Goal: Communication & Community: Answer question/provide support

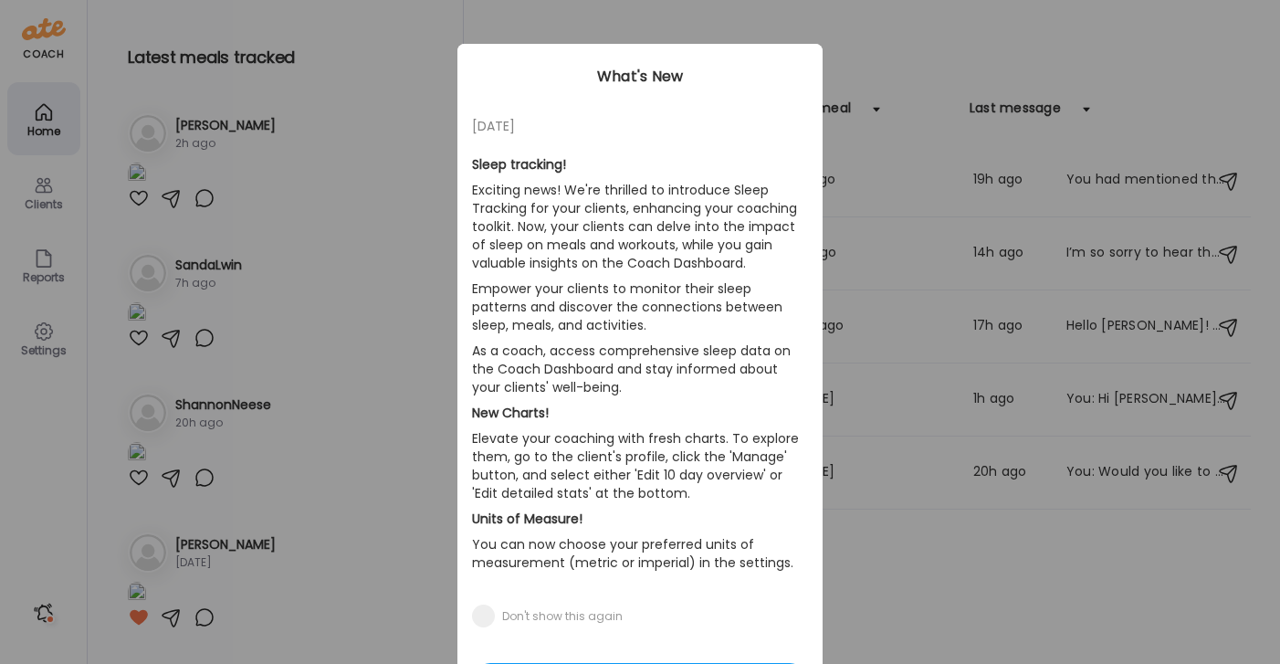
scroll to position [116, 0]
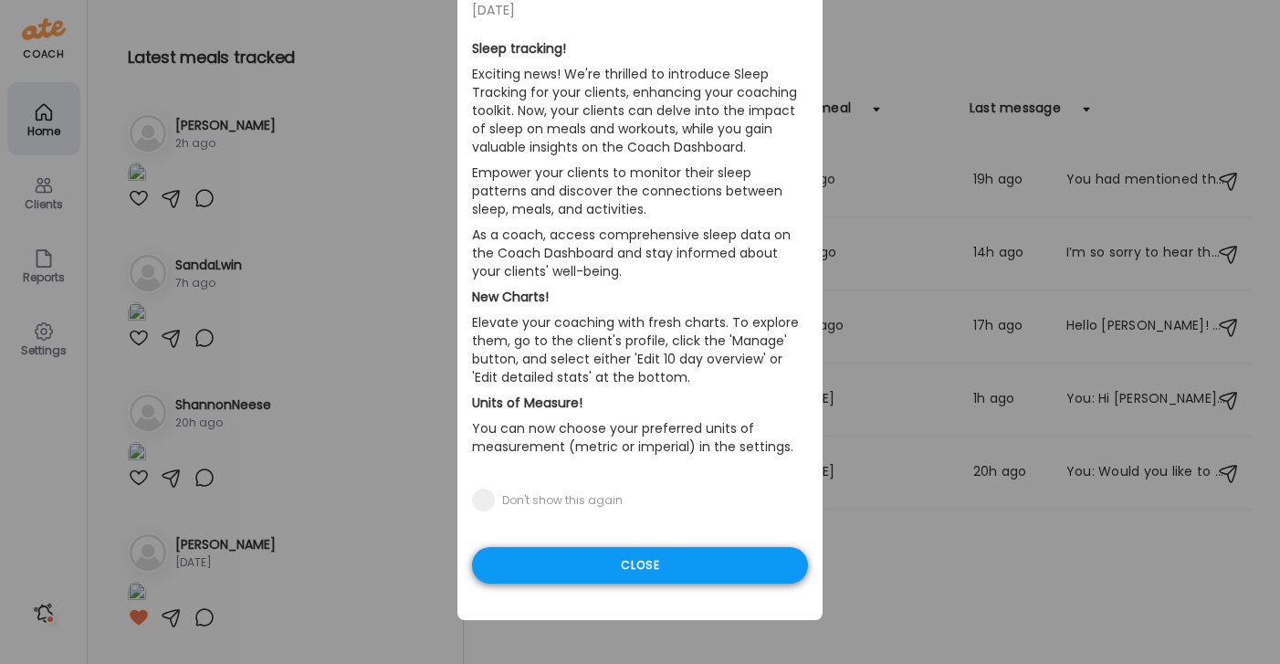
click at [706, 566] on div "Close" at bounding box center [640, 565] width 336 height 37
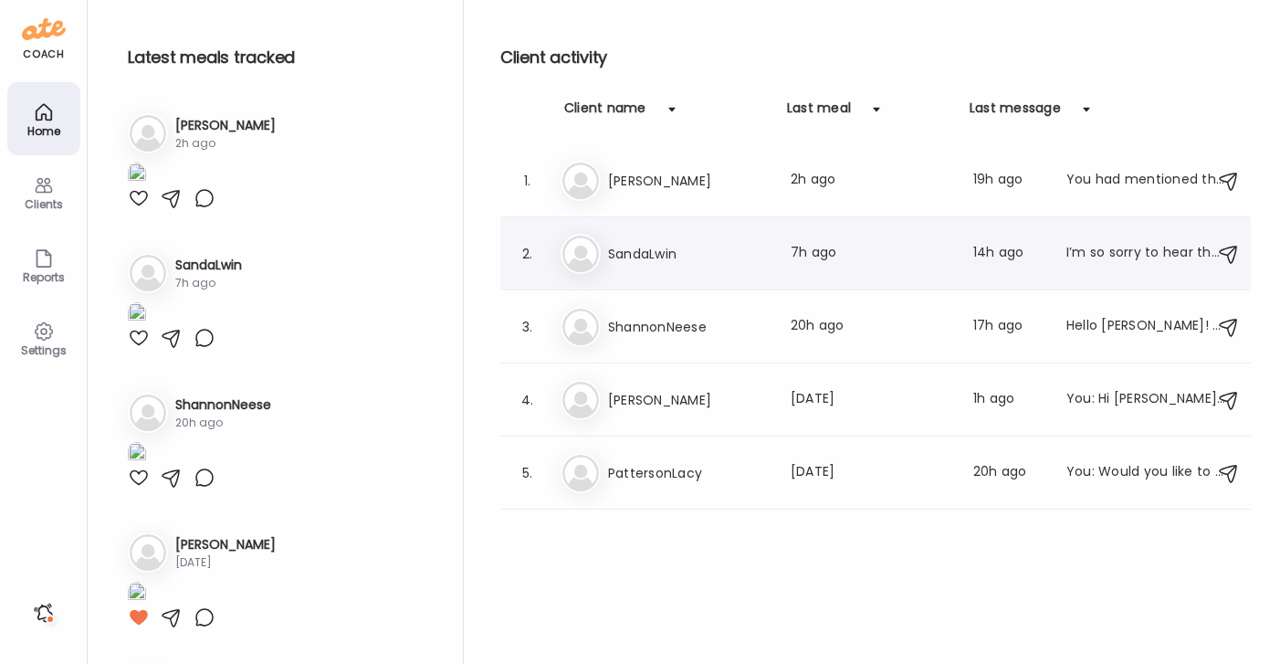
click at [692, 250] on h3 "SandaLwin" at bounding box center [688, 254] width 161 height 22
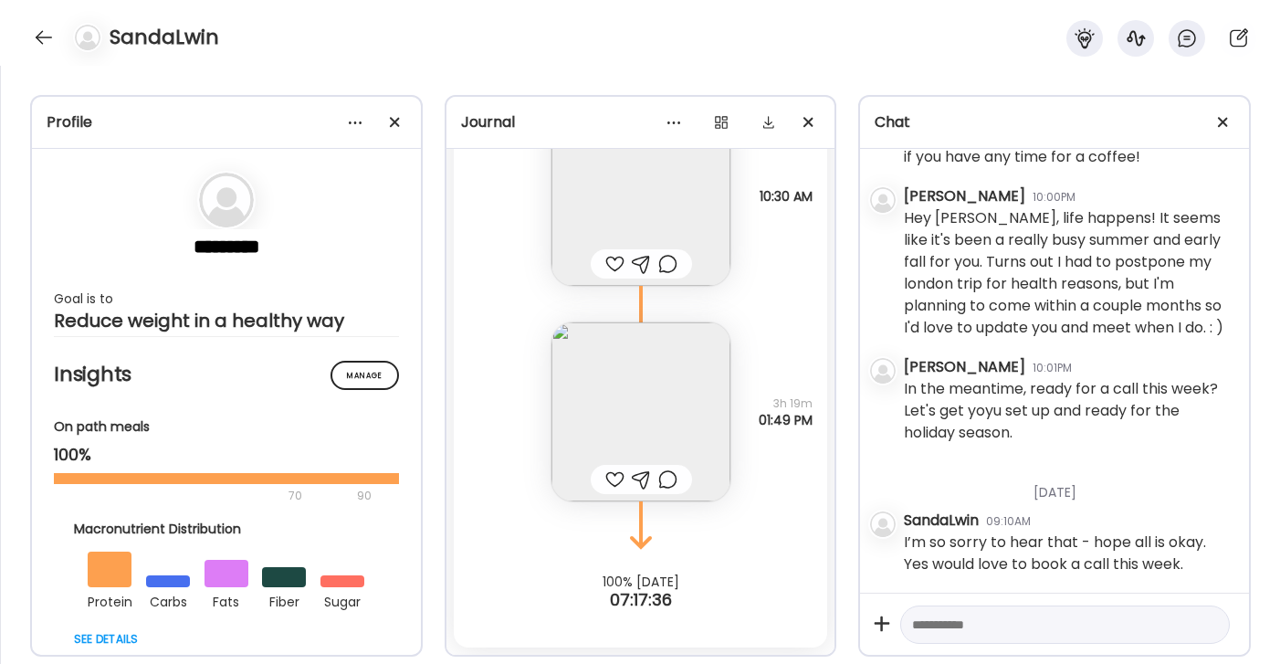
scroll to position [43084, 0]
click at [981, 627] on textarea at bounding box center [1048, 625] width 273 height 22
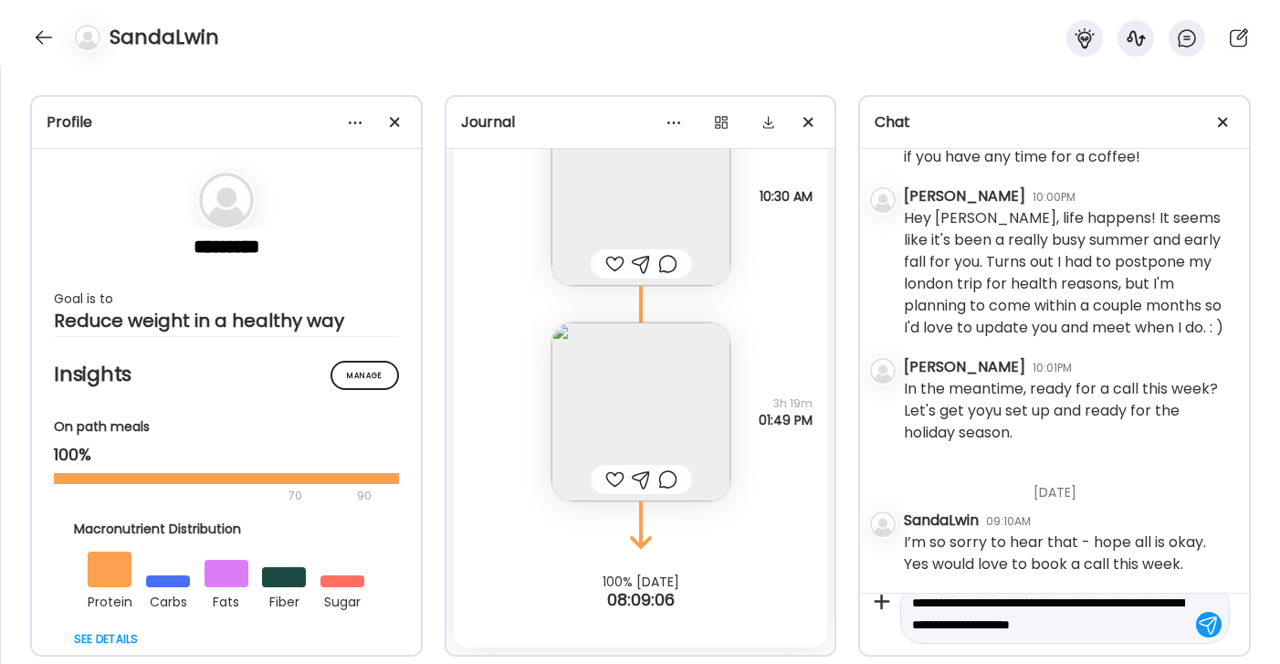
scroll to position [43, 0]
type textarea "**********"
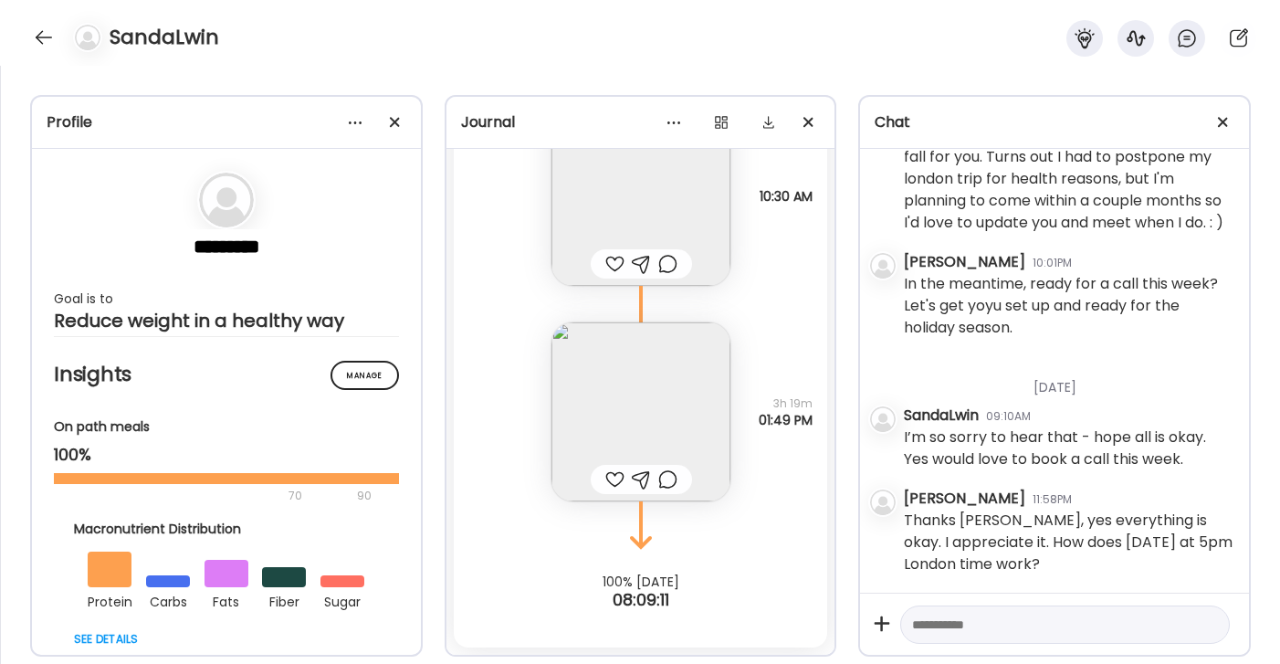
scroll to position [43189, 0]
click at [46, 37] on div at bounding box center [43, 37] width 29 height 29
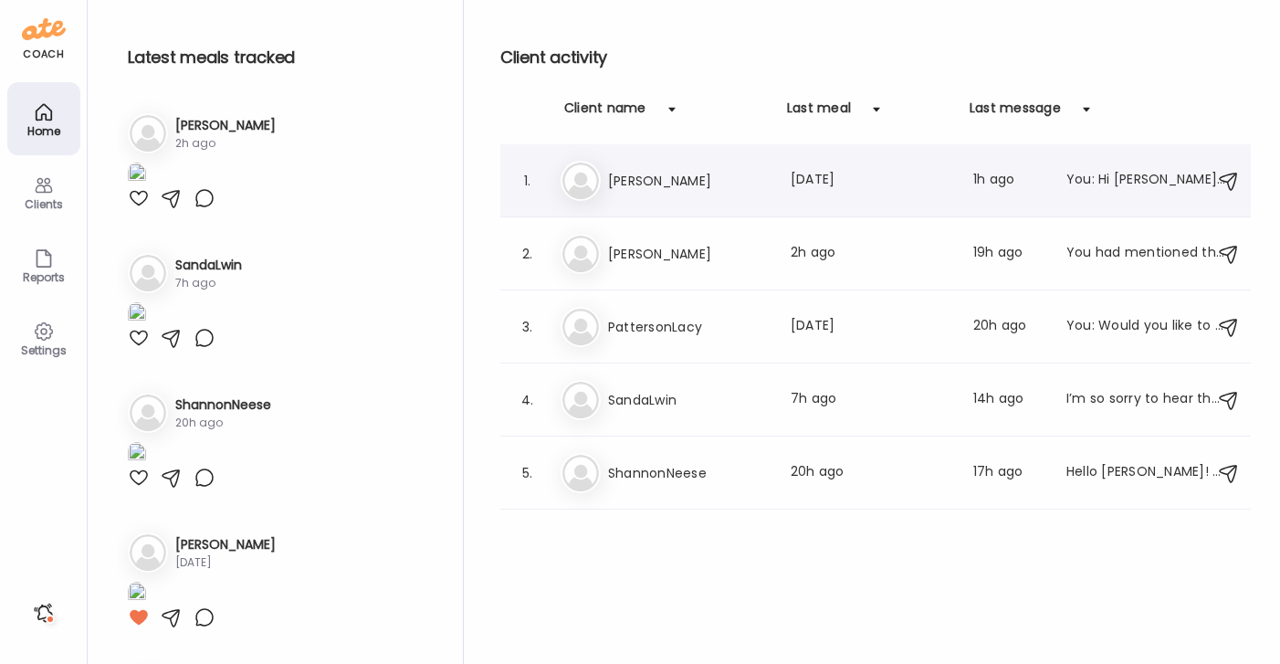
click at [641, 177] on h3 "[PERSON_NAME]" at bounding box center [688, 181] width 161 height 22
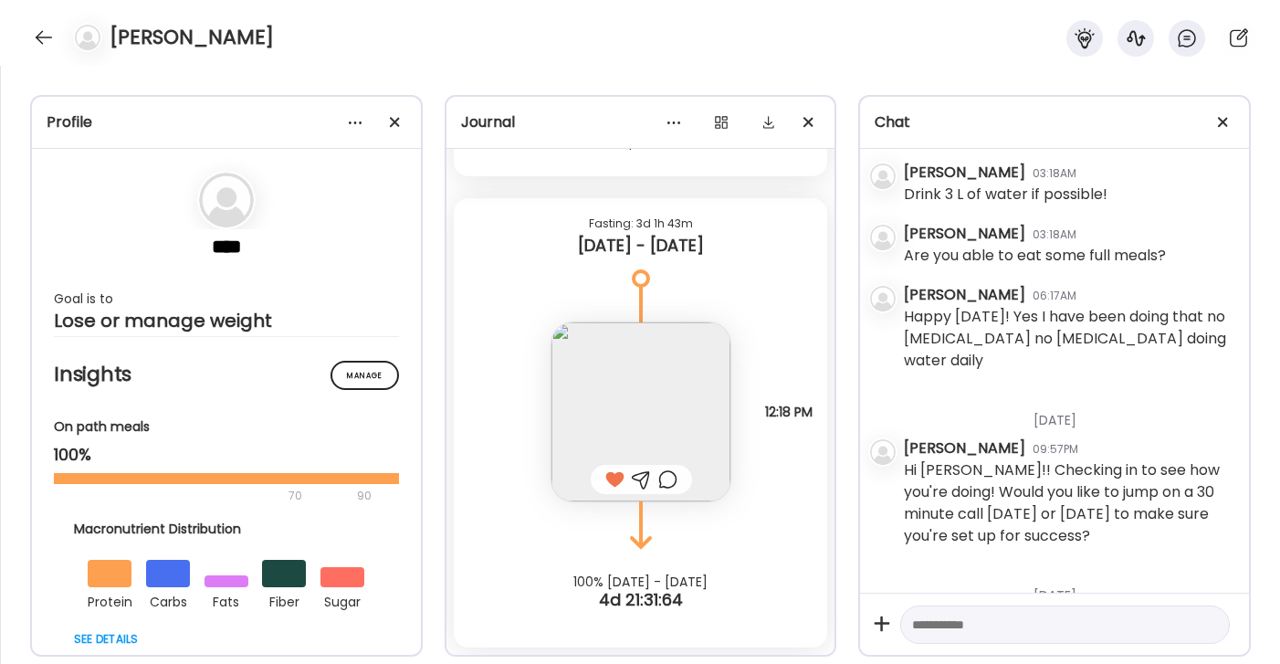
scroll to position [5178, 0]
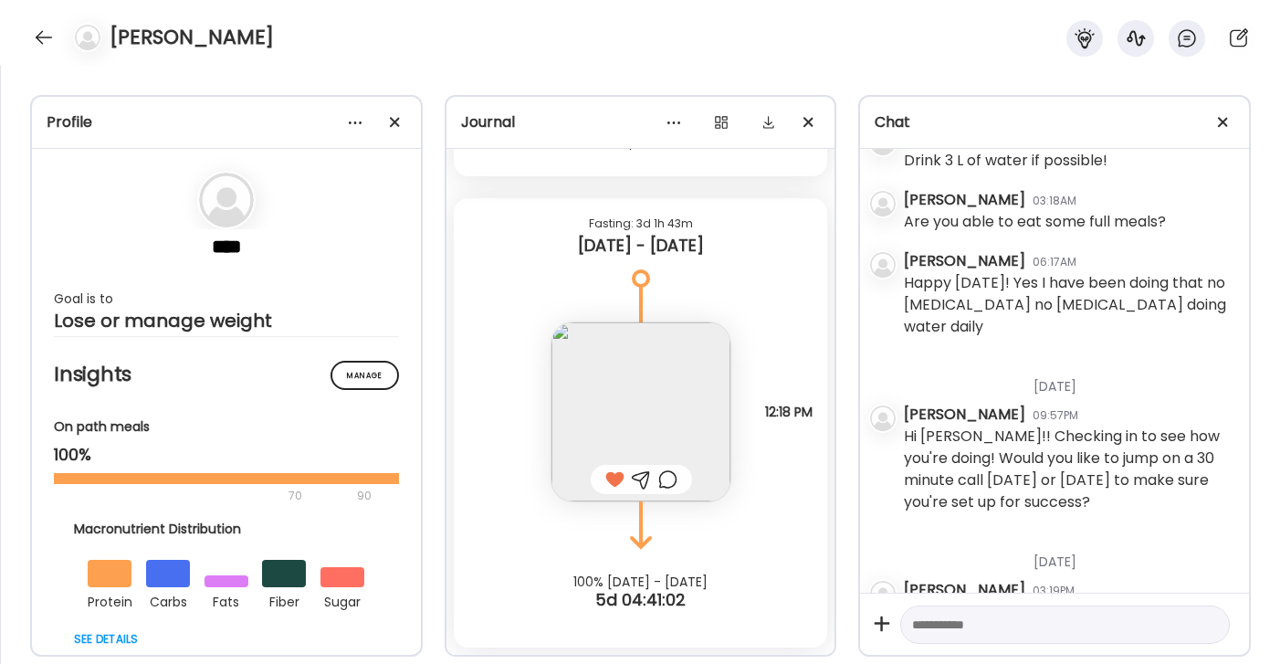
click at [995, 631] on textarea at bounding box center [1048, 625] width 273 height 22
click at [42, 41] on div at bounding box center [43, 37] width 29 height 29
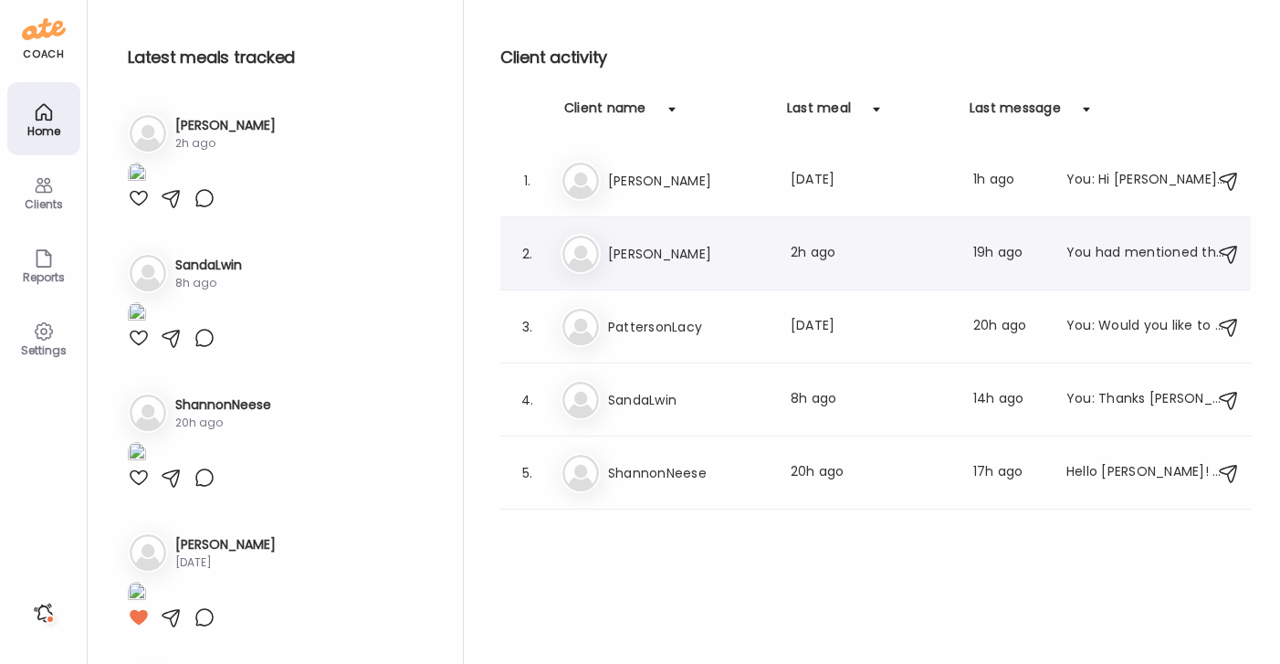
click at [644, 262] on h3 "[PERSON_NAME]" at bounding box center [688, 254] width 161 height 22
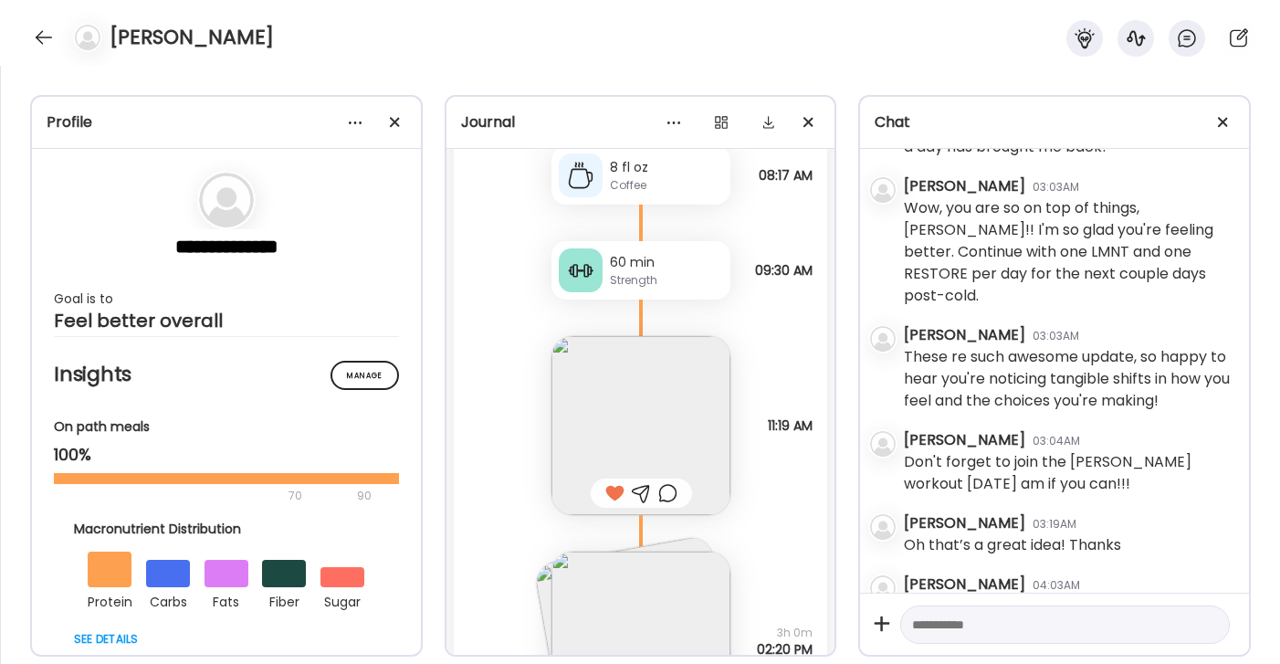
scroll to position [23891, 0]
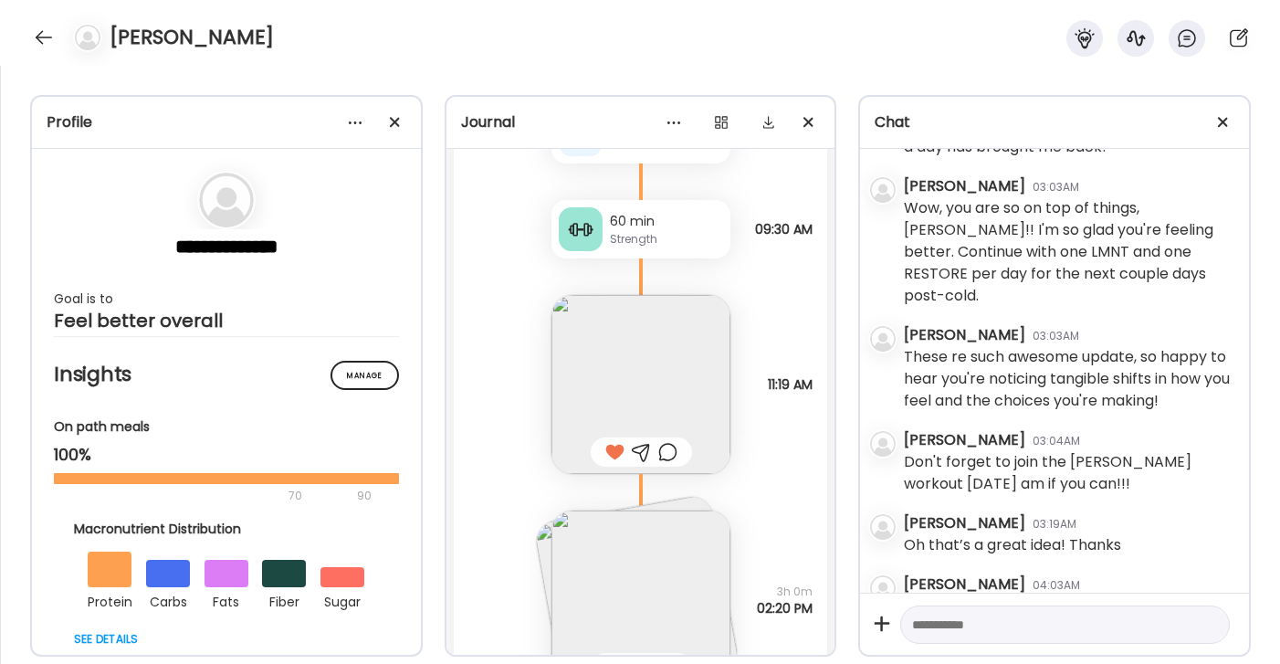
click at [1003, 623] on textarea at bounding box center [1048, 625] width 273 height 22
drag, startPoint x: 1087, startPoint y: 628, endPoint x: 906, endPoint y: 630, distance: 180.8
click at [906, 629] on div "**********" at bounding box center [1065, 613] width 330 height 60
type textarea "**********"
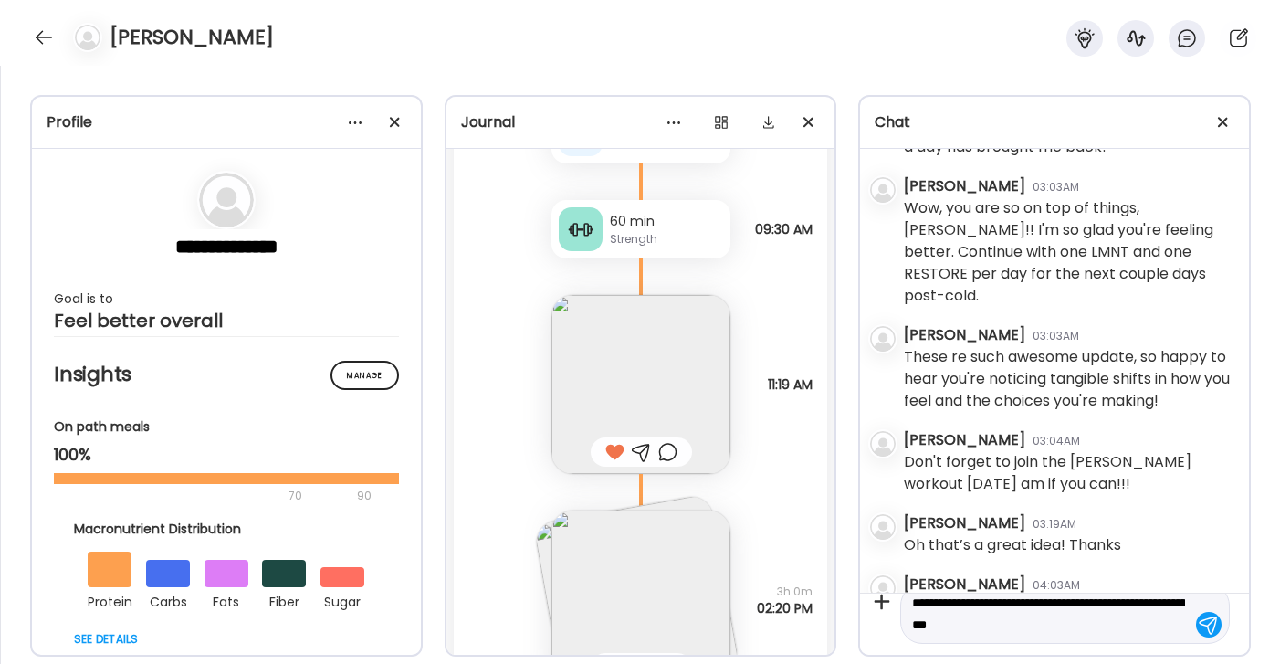
click at [1207, 626] on div at bounding box center [1209, 625] width 26 height 26
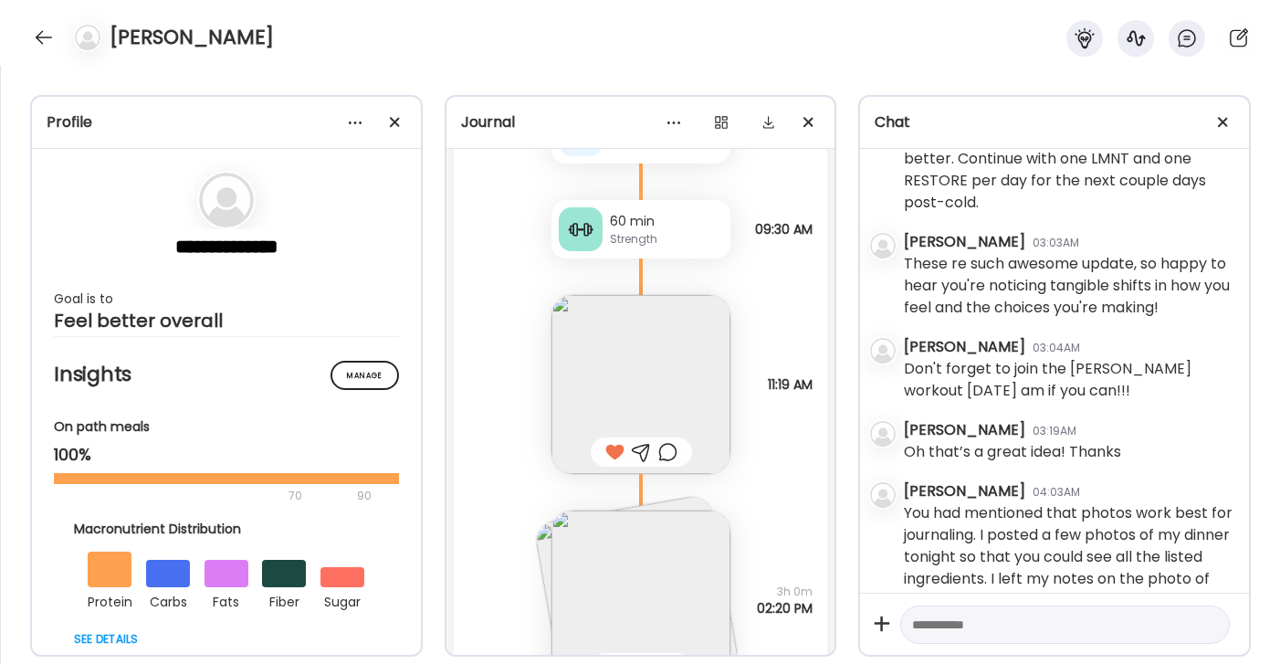
scroll to position [8299, 0]
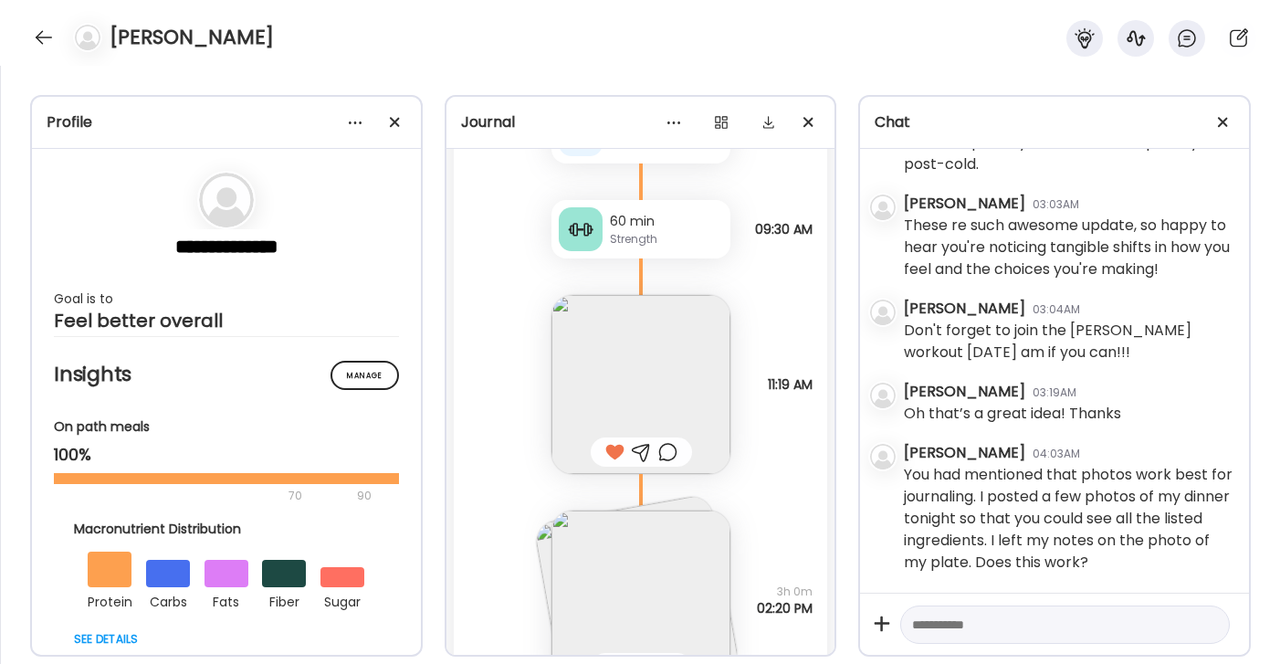
click at [1032, 617] on textarea at bounding box center [1048, 625] width 273 height 22
type textarea "**********"
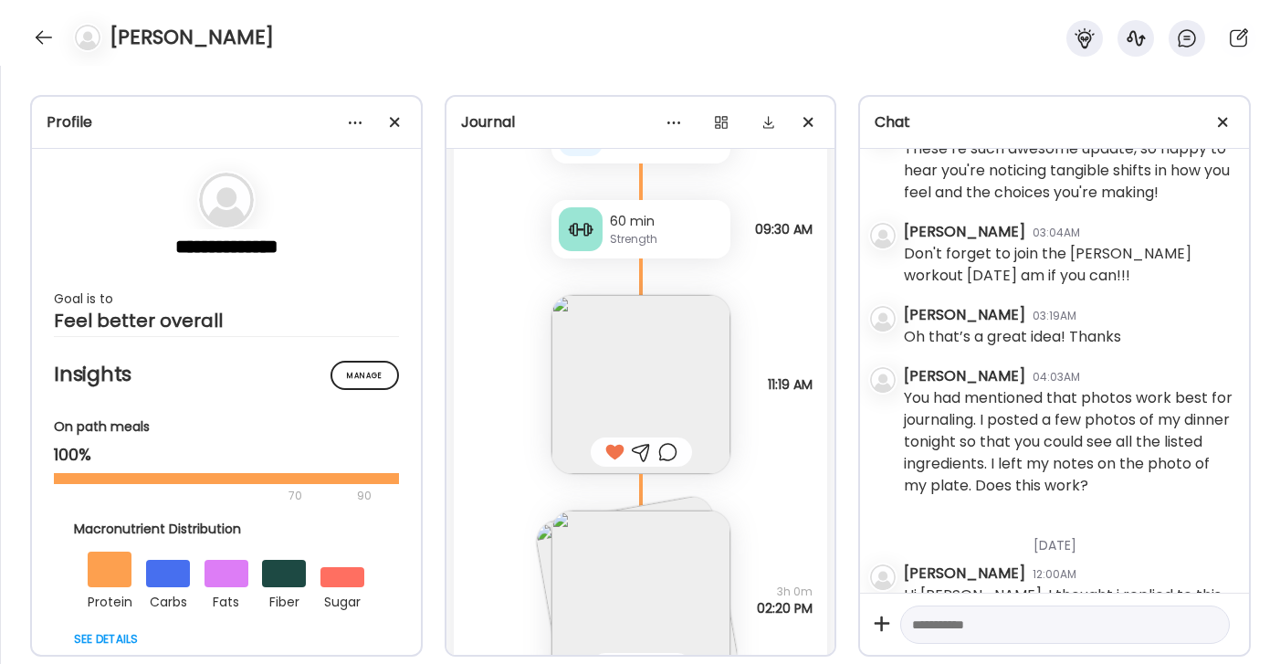
scroll to position [8383, 0]
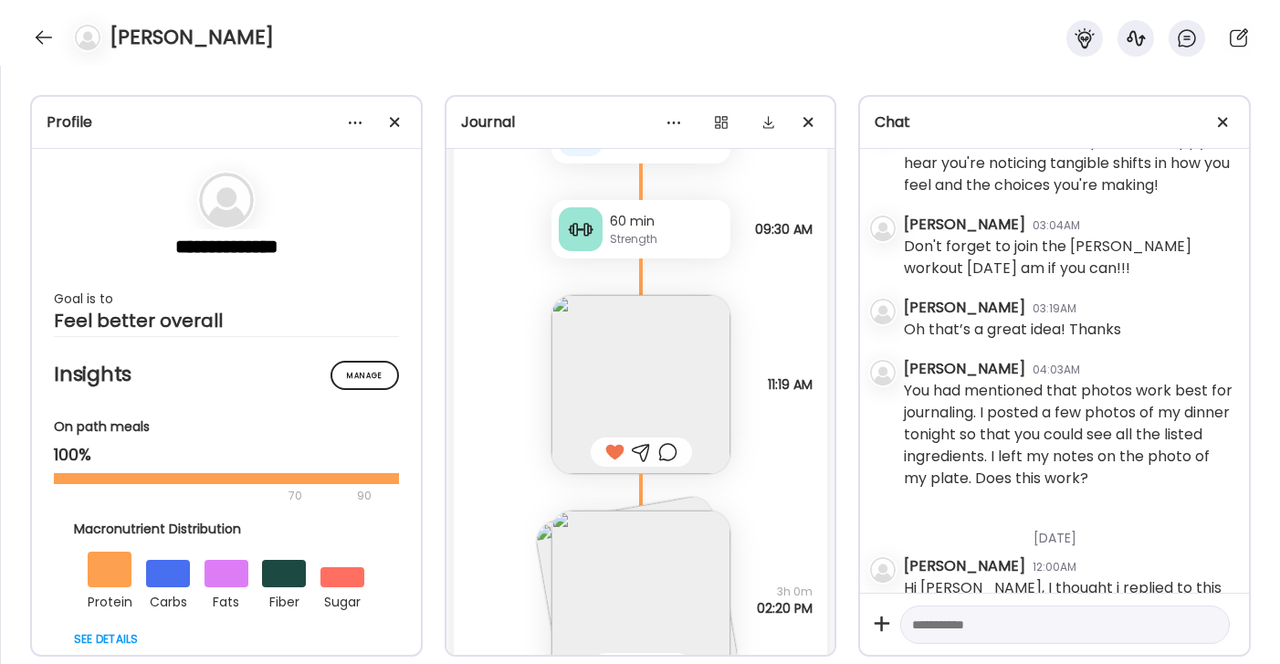
click at [659, 336] on img at bounding box center [641, 384] width 179 height 179
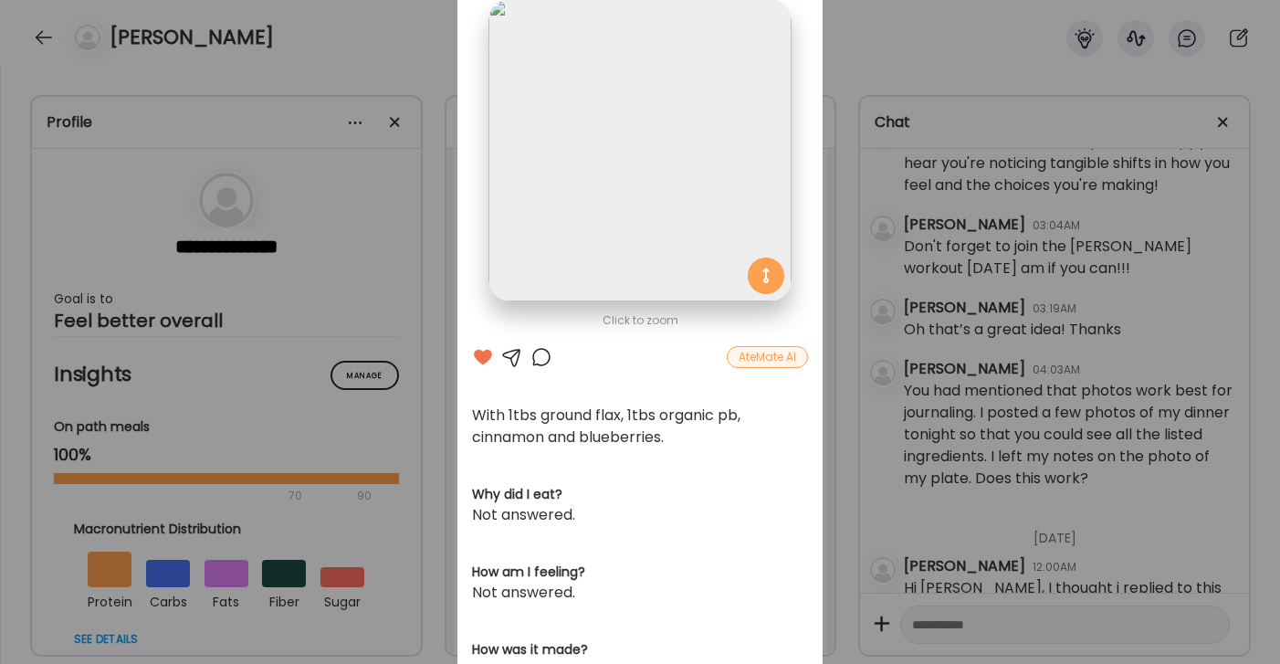
click at [856, 65] on div "Ate Coach Dashboard Wahoo! It’s official Take a moment to set up your Coach Pro…" at bounding box center [640, 332] width 1280 height 664
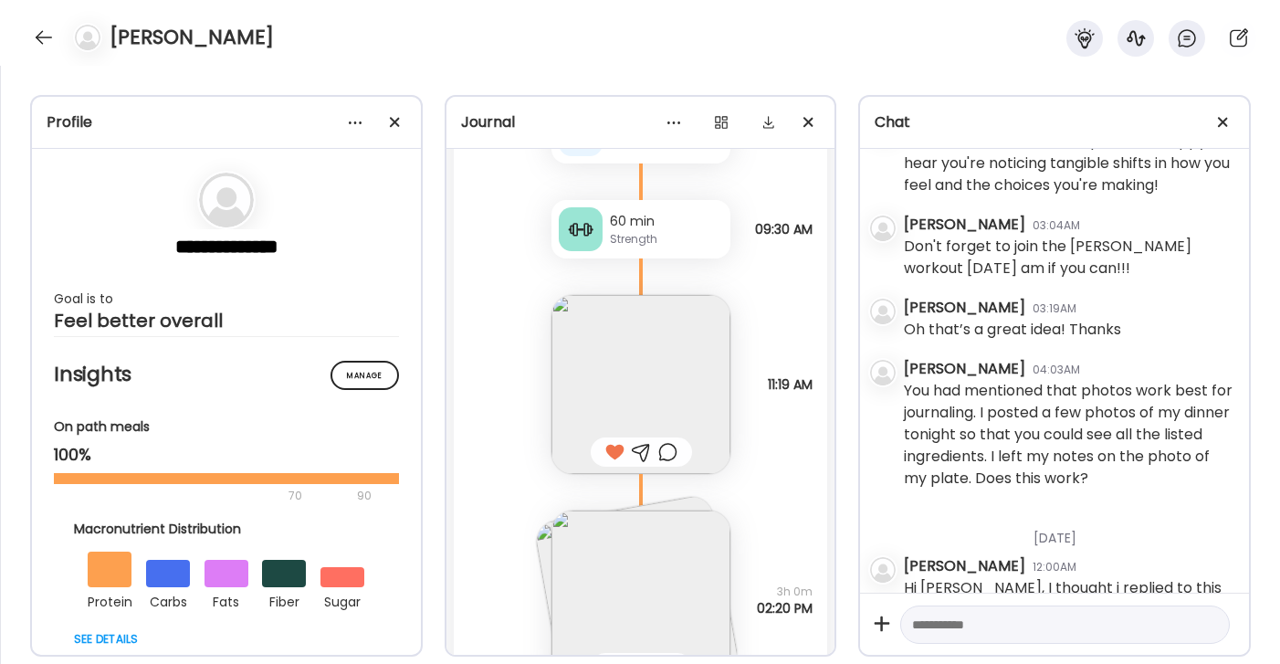
click at [657, 519] on img at bounding box center [641, 599] width 179 height 179
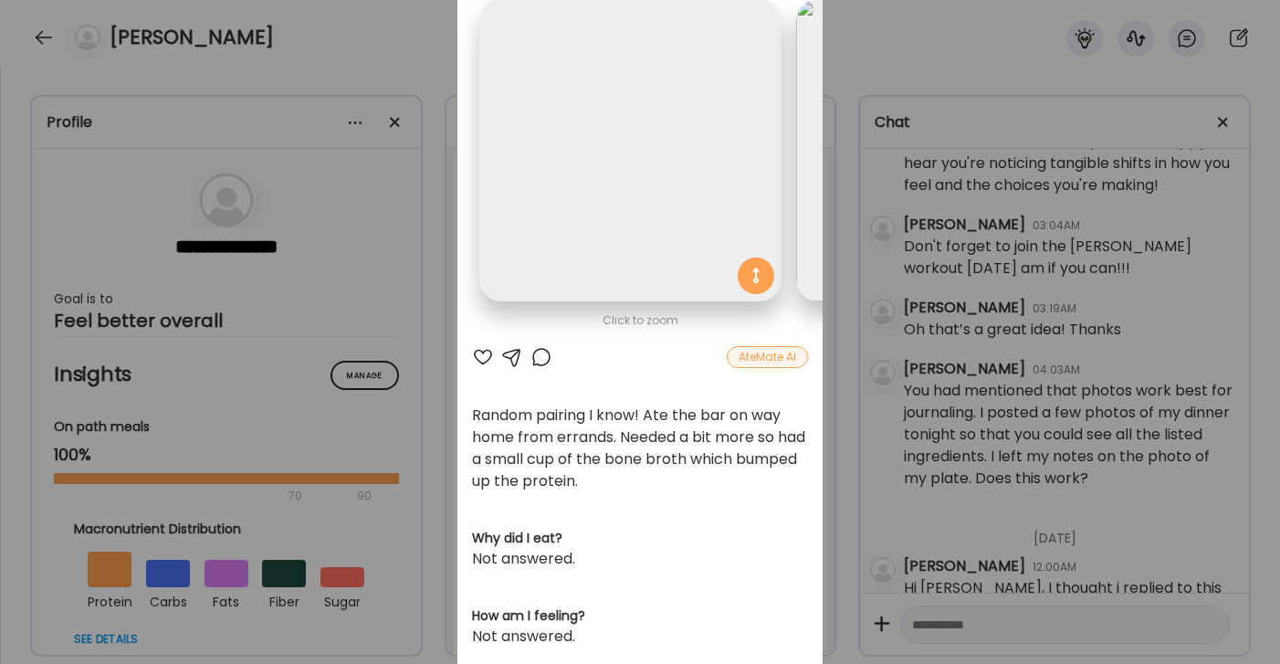
scroll to position [0, 298]
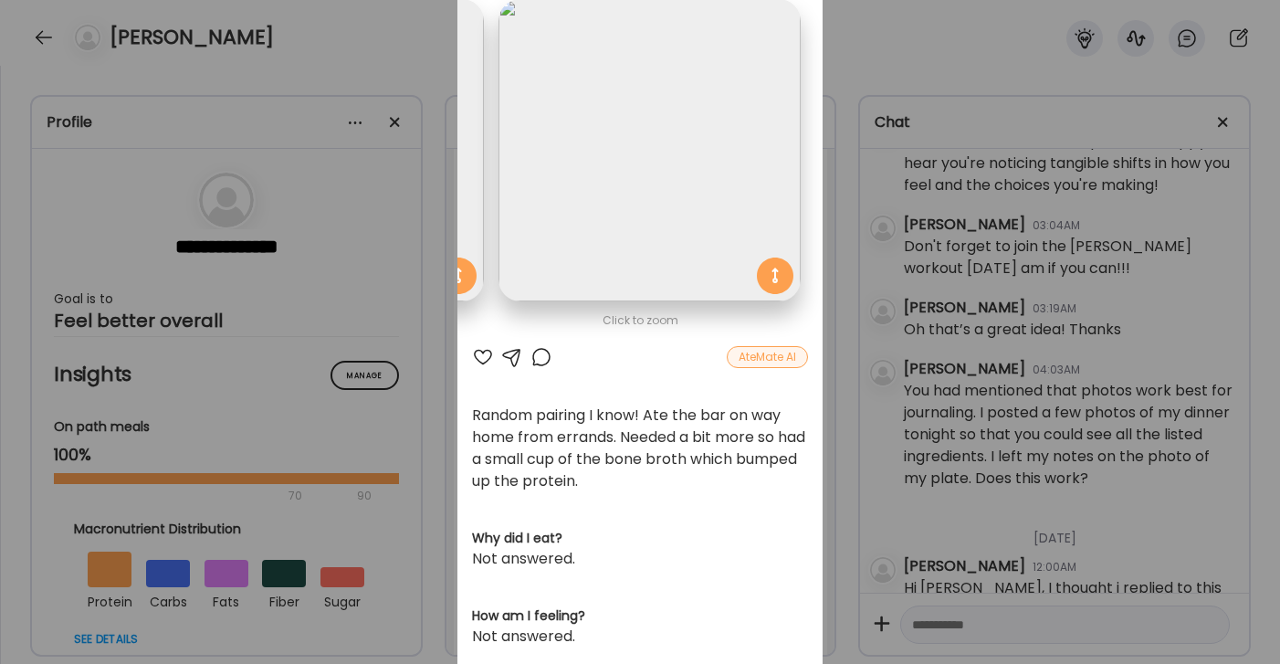
click at [488, 354] on div at bounding box center [483, 357] width 22 height 22
click at [920, 25] on div "Ate Coach Dashboard Wahoo! It’s official Take a moment to set up your Coach Pro…" at bounding box center [640, 332] width 1280 height 664
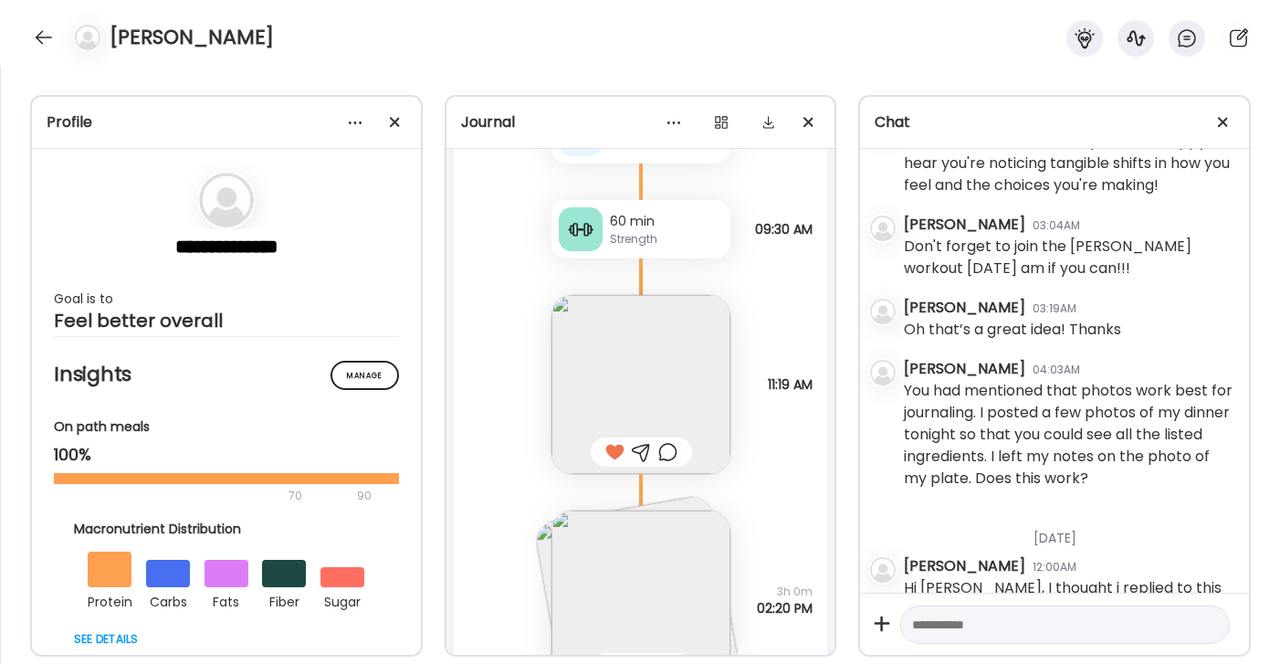
scroll to position [24035, 0]
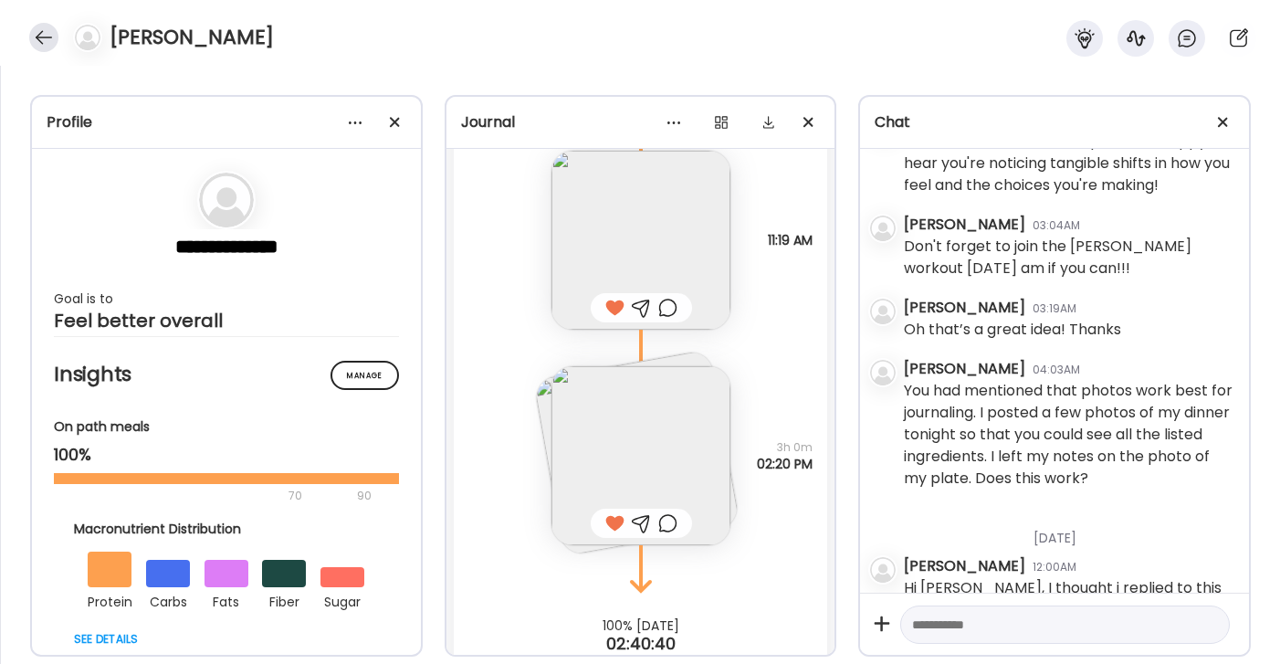
click at [42, 32] on div at bounding box center [43, 37] width 29 height 29
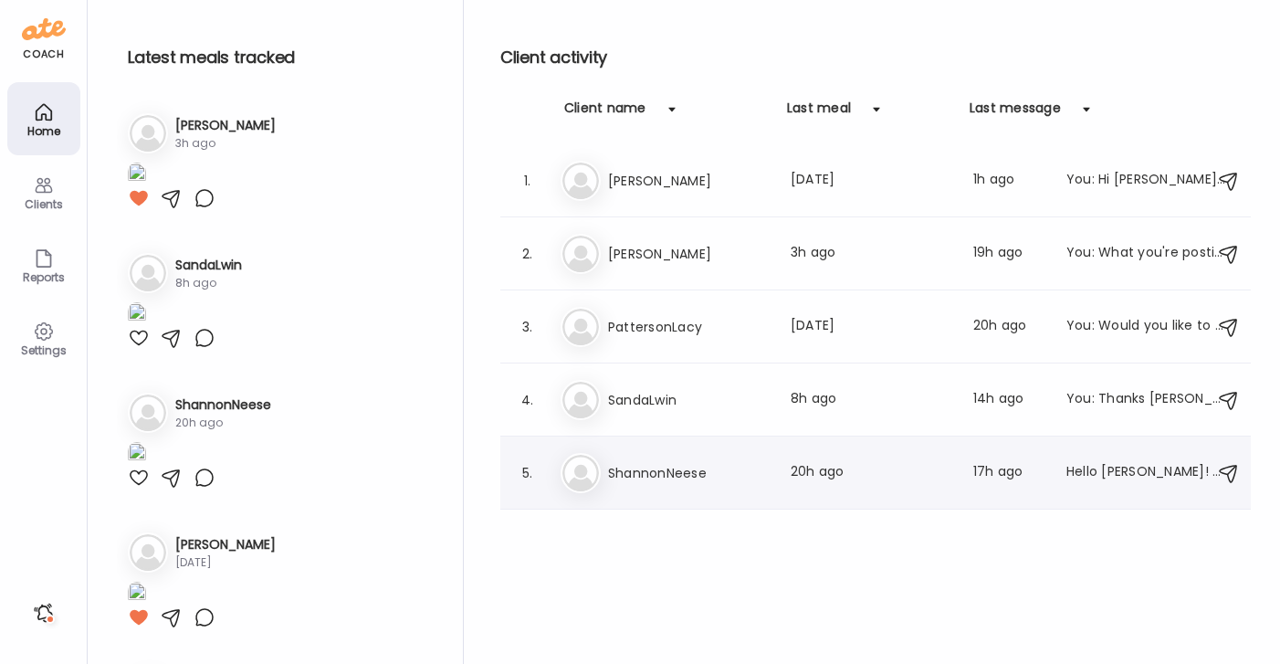
click at [660, 475] on h3 "ShannonNeese" at bounding box center [688, 473] width 161 height 22
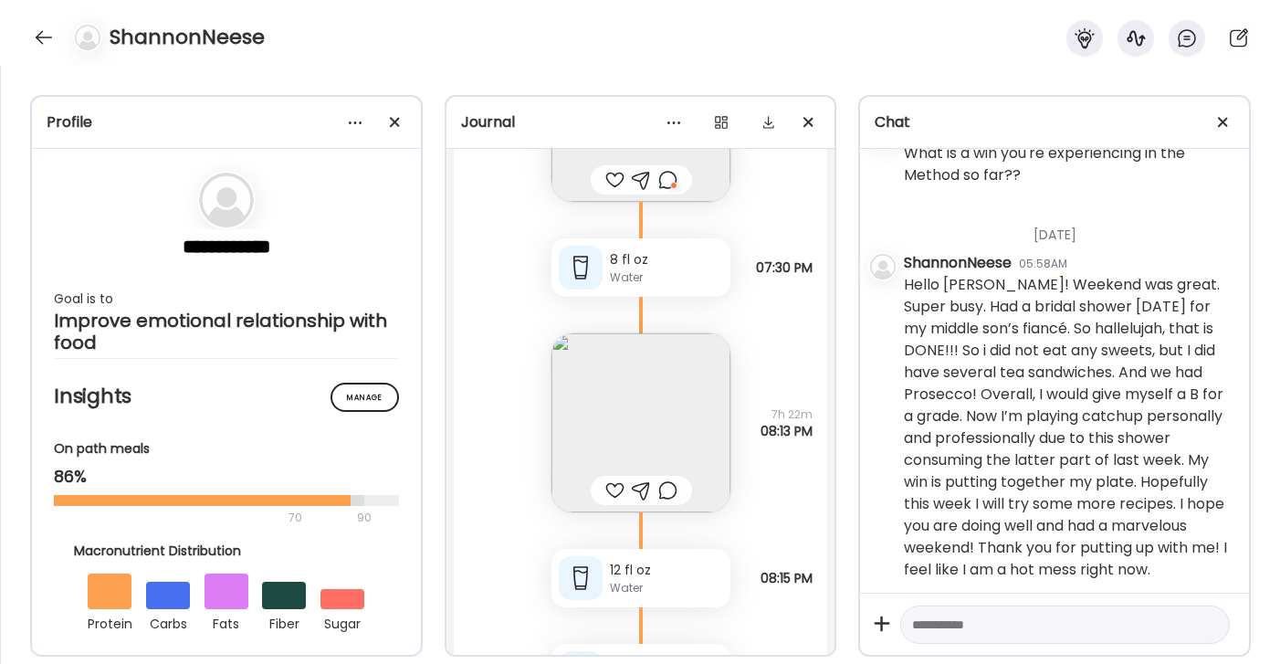
scroll to position [13972, 0]
click at [672, 179] on div at bounding box center [667, 184] width 19 height 22
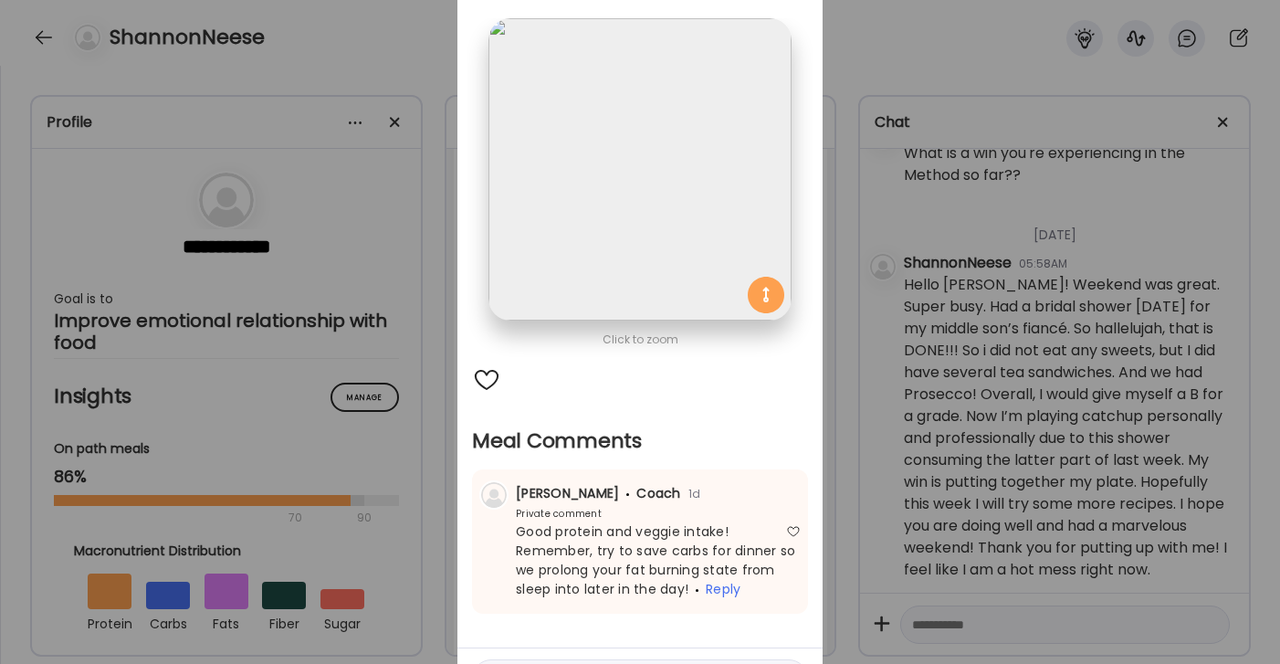
scroll to position [208, 0]
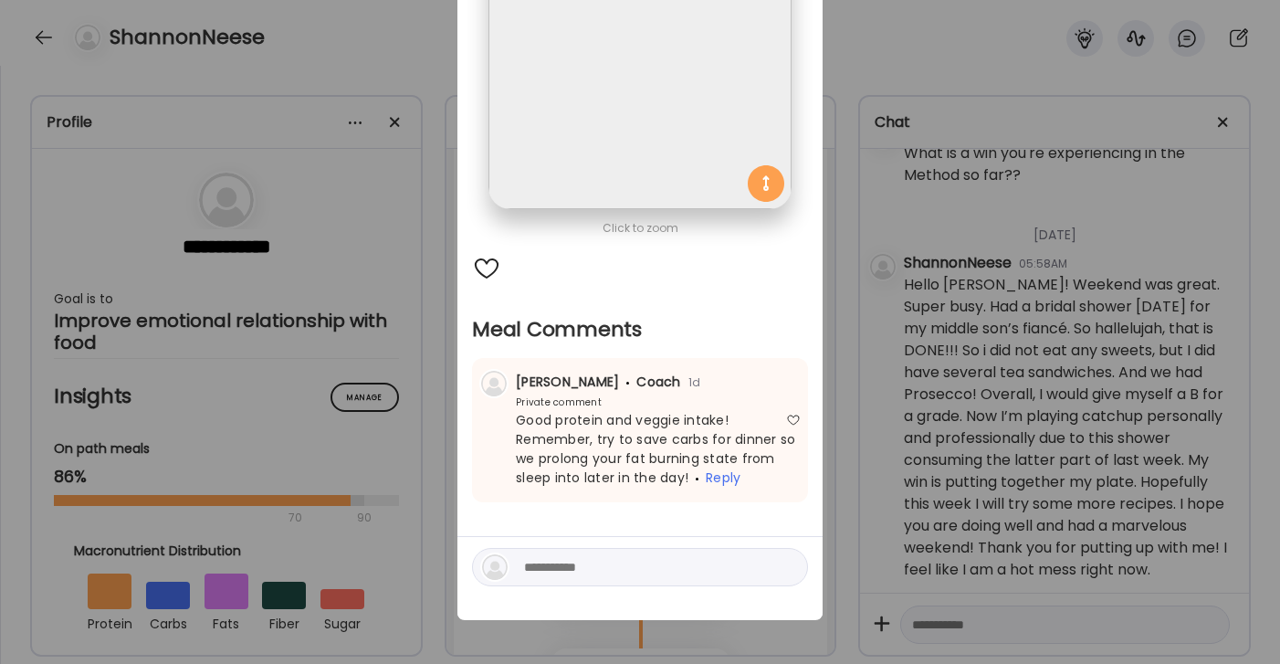
click at [892, 47] on div "Ate Coach Dashboard Wahoo! It’s official Take a moment to set up your Coach Pro…" at bounding box center [640, 332] width 1280 height 664
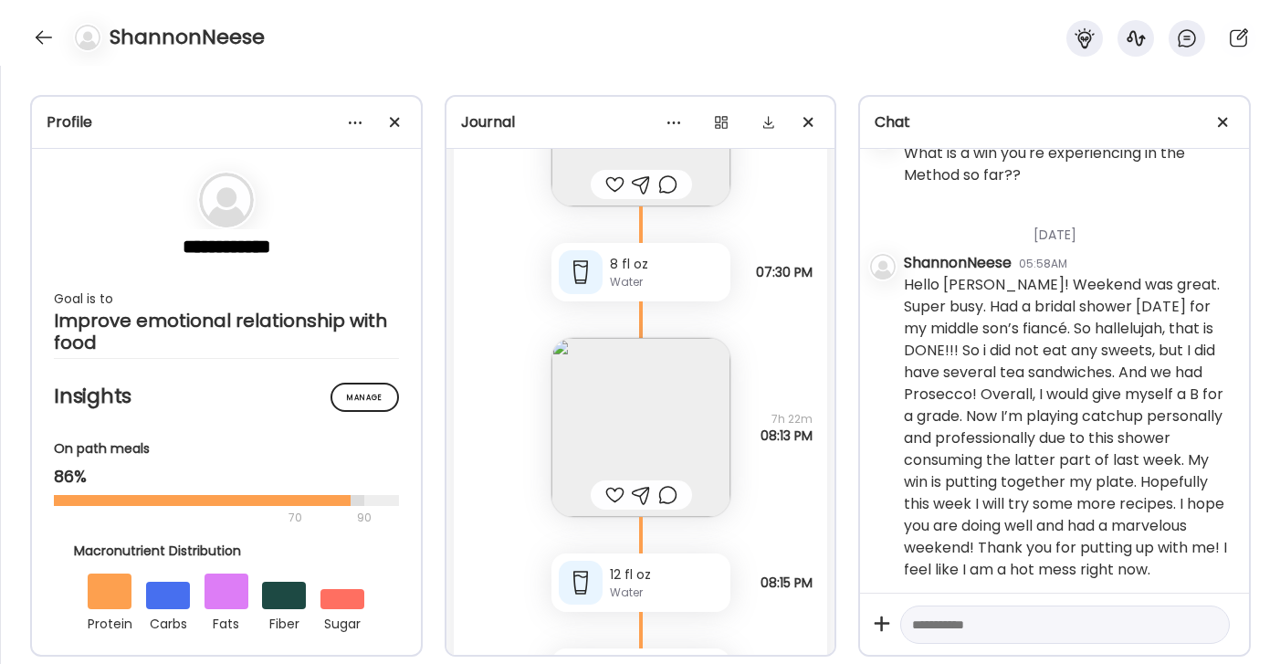
click at [630, 435] on img at bounding box center [641, 427] width 179 height 179
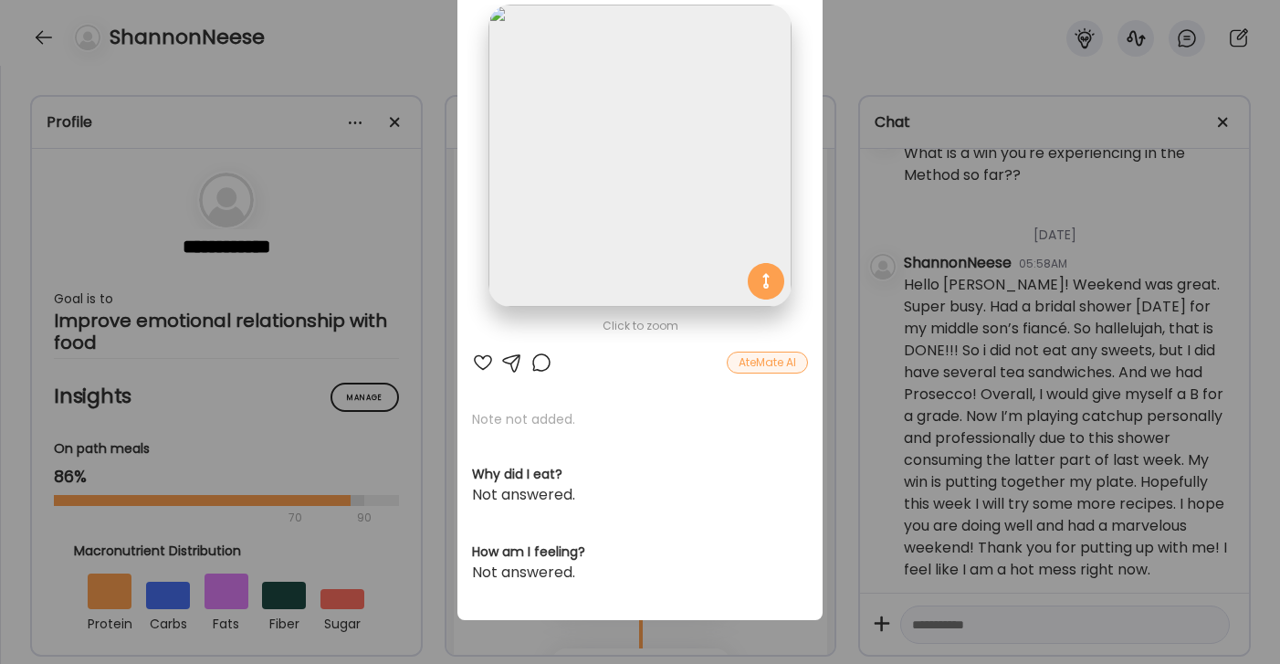
scroll to position [110, 0]
click at [487, 356] on div at bounding box center [483, 363] width 22 height 22
click at [534, 352] on div at bounding box center [542, 363] width 22 height 22
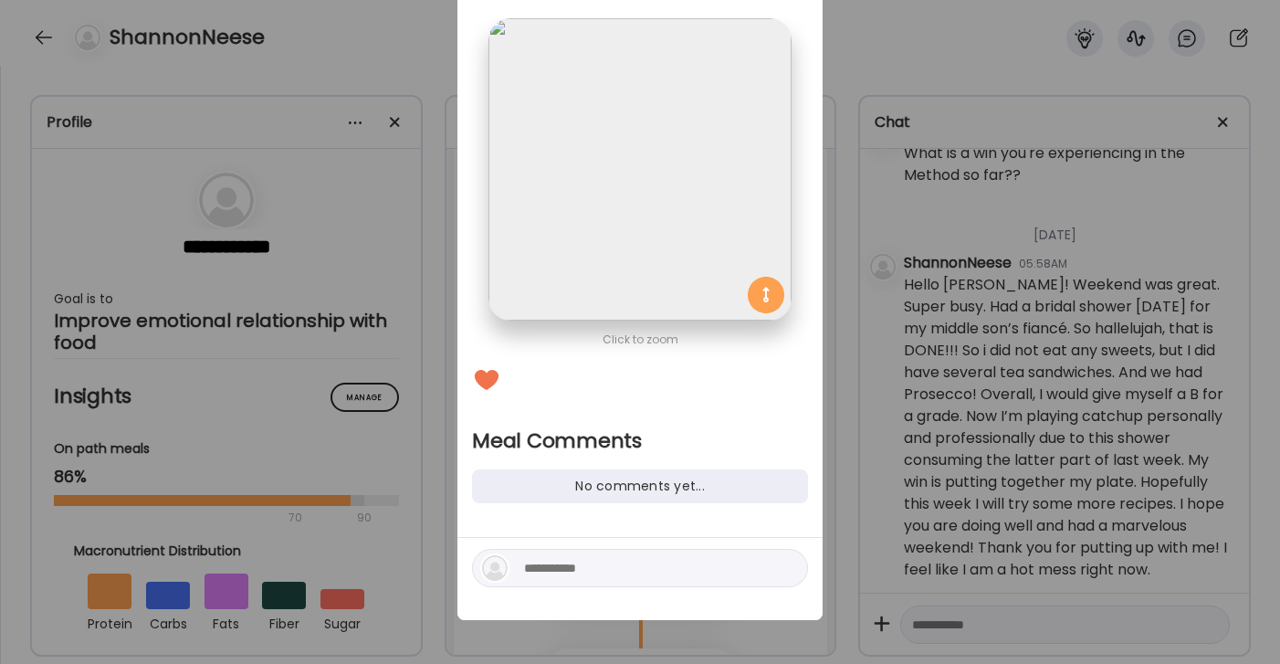
scroll to position [97, 0]
click at [609, 568] on textarea at bounding box center [647, 568] width 247 height 22
type textarea "**********"
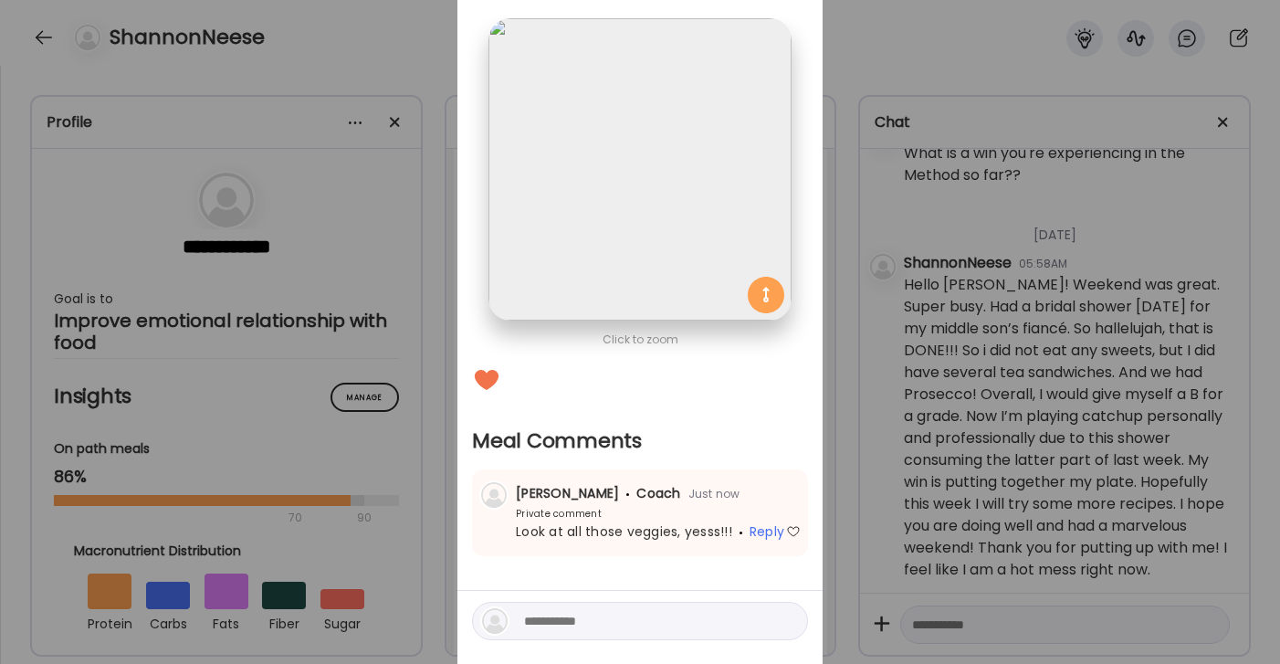
click at [942, 84] on div "Ate Coach Dashboard Wahoo! It’s official Take a moment to set up your Coach Pro…" at bounding box center [640, 332] width 1280 height 664
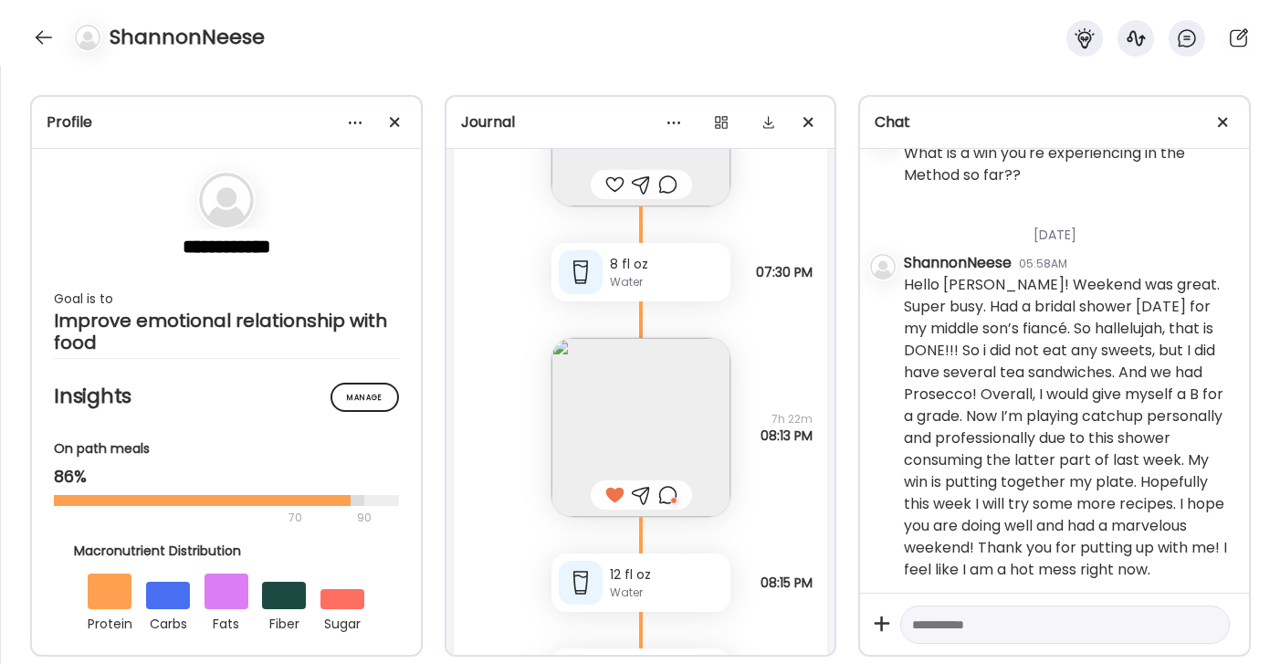
click at [1000, 634] on textarea at bounding box center [1048, 625] width 273 height 22
type textarea "**********"
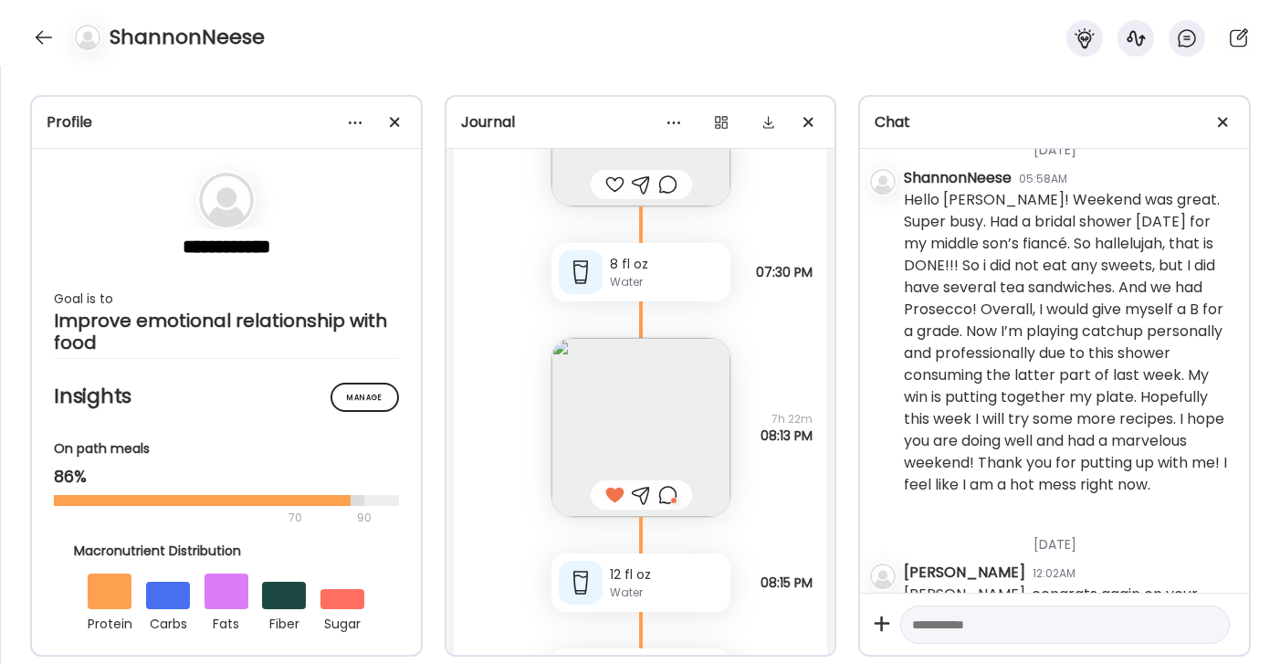
scroll to position [4209, 0]
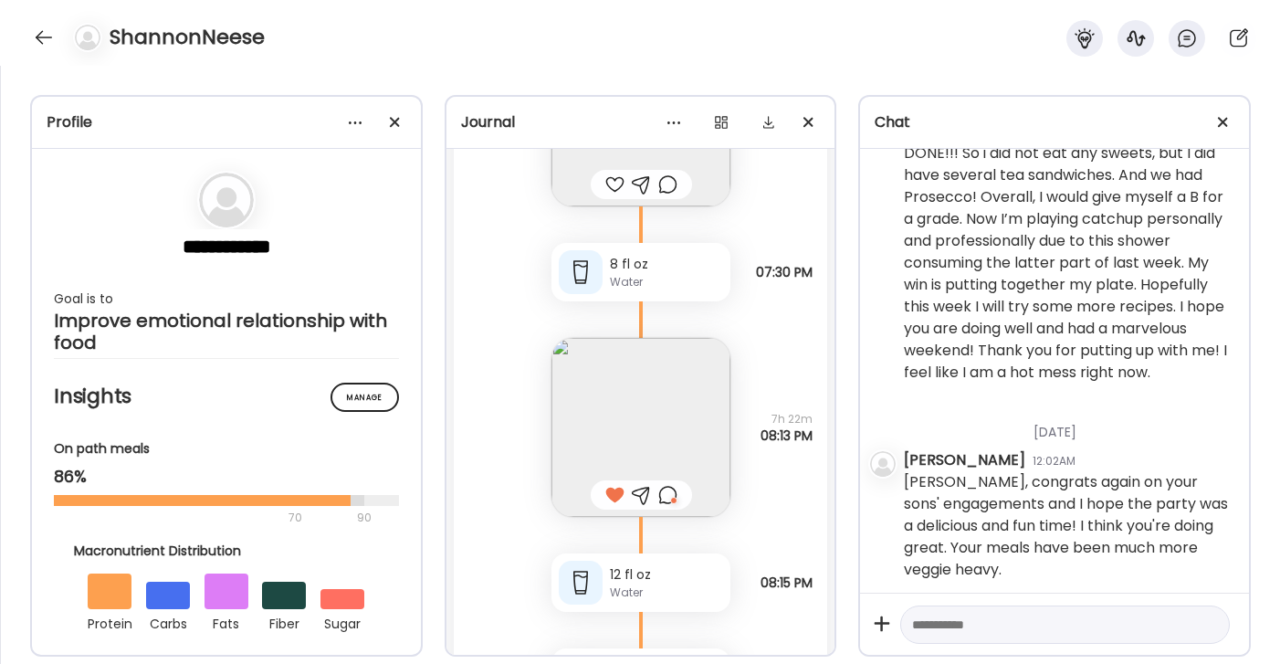
click at [972, 617] on textarea at bounding box center [1048, 625] width 273 height 22
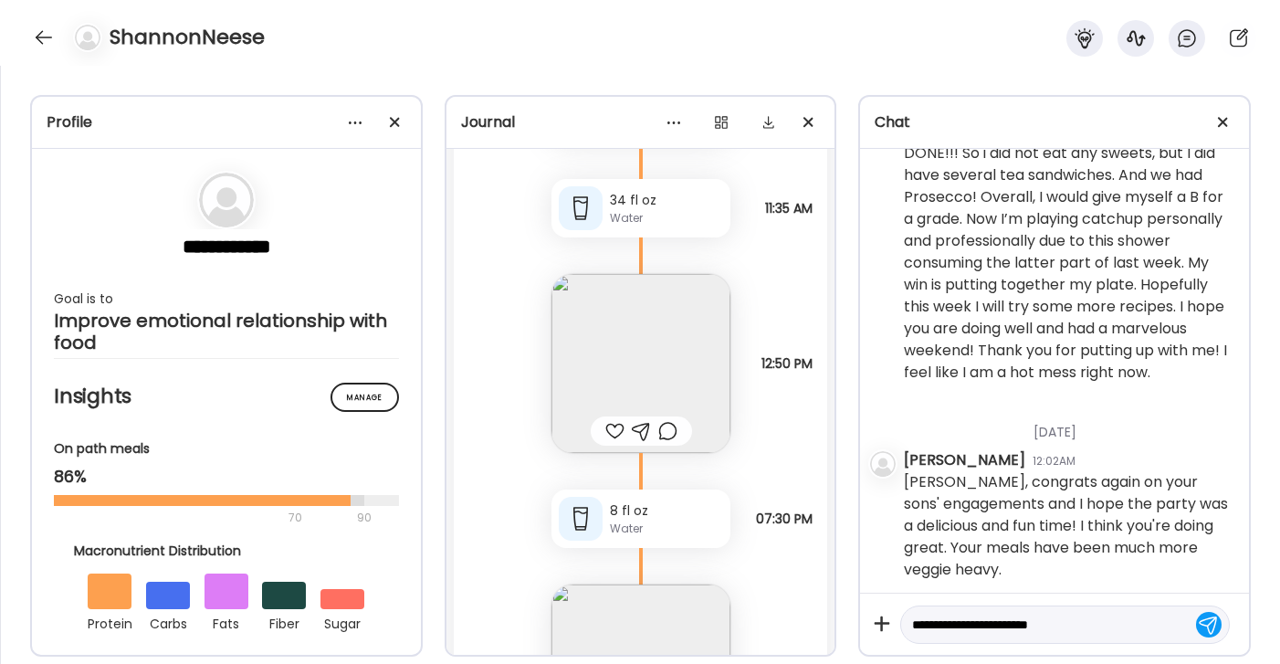
scroll to position [13785, 0]
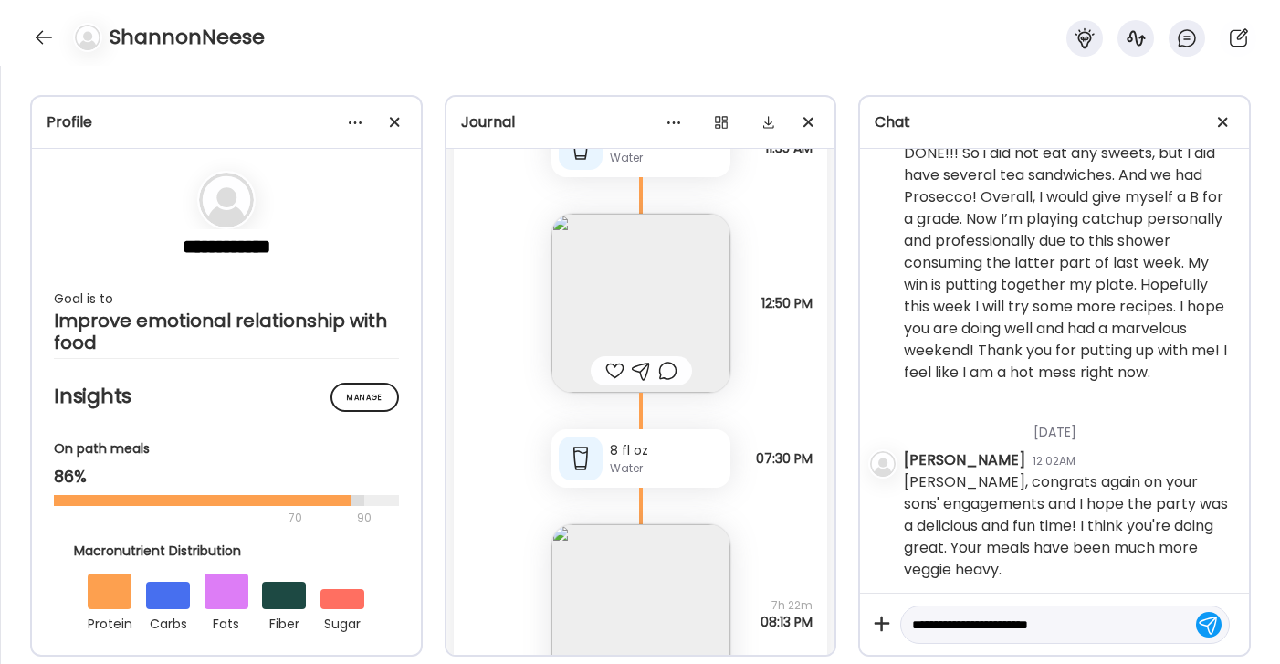
drag, startPoint x: 1104, startPoint y: 626, endPoint x: 987, endPoint y: 614, distance: 117.6
click at [983, 615] on textarea "**********" at bounding box center [1048, 625] width 273 height 22
drag, startPoint x: 944, startPoint y: 625, endPoint x: 884, endPoint y: 612, distance: 61.8
click at [884, 612] on div "**********" at bounding box center [1054, 624] width 389 height 62
click at [1132, 626] on textarea "**********" at bounding box center [1048, 625] width 273 height 22
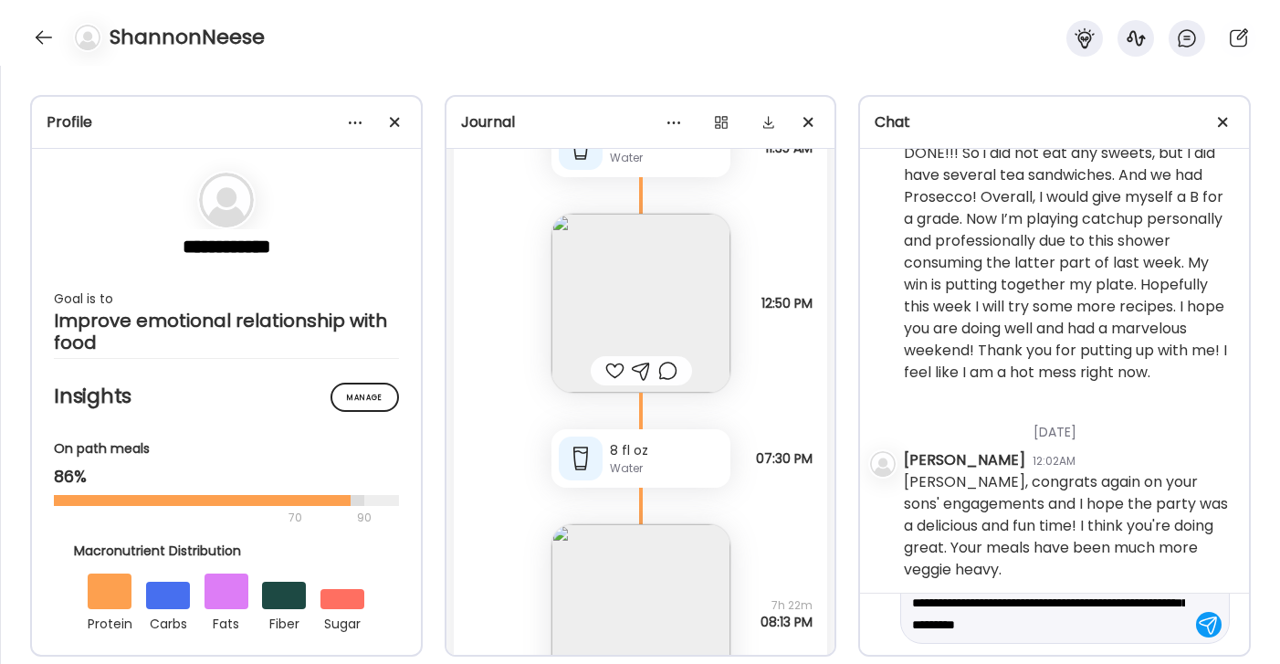
scroll to position [65, 0]
type textarea "**********"
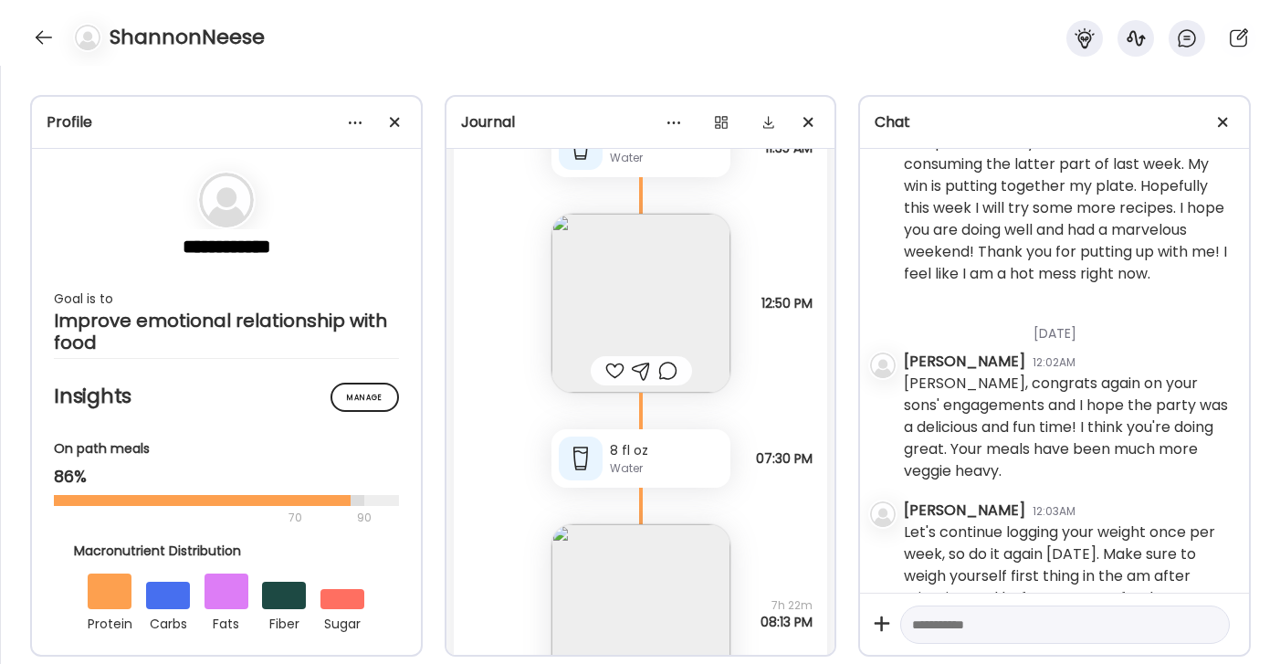
scroll to position [4337, 0]
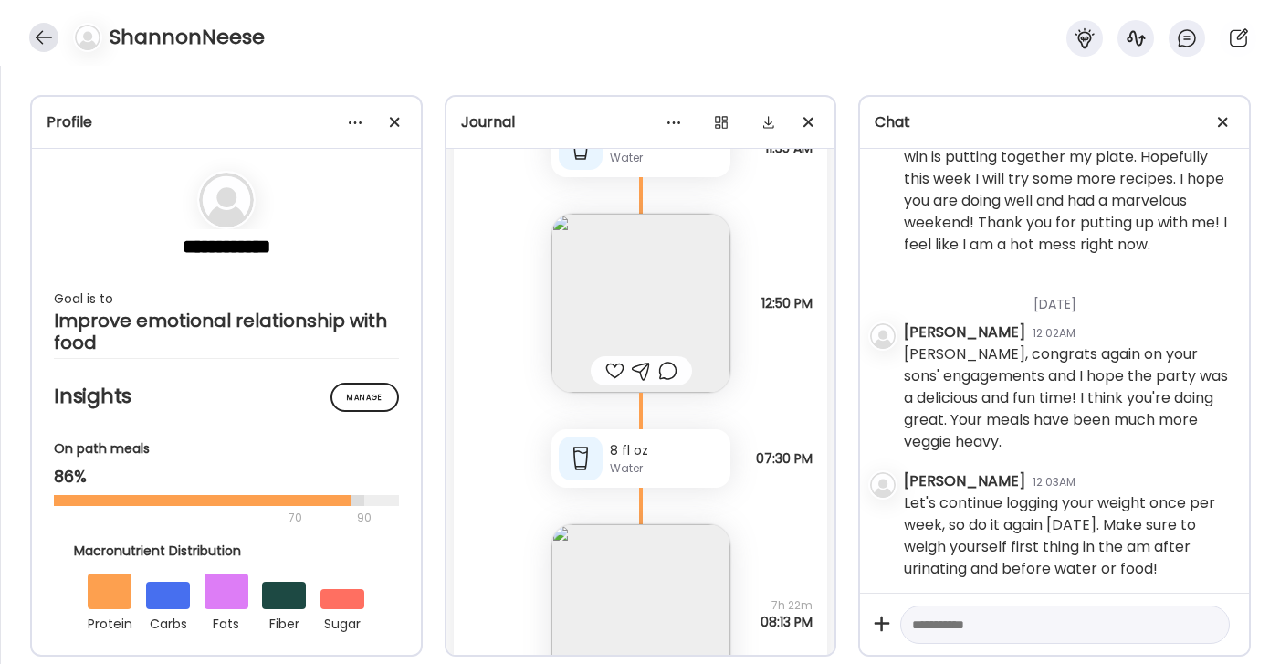
click at [46, 42] on div at bounding box center [43, 37] width 29 height 29
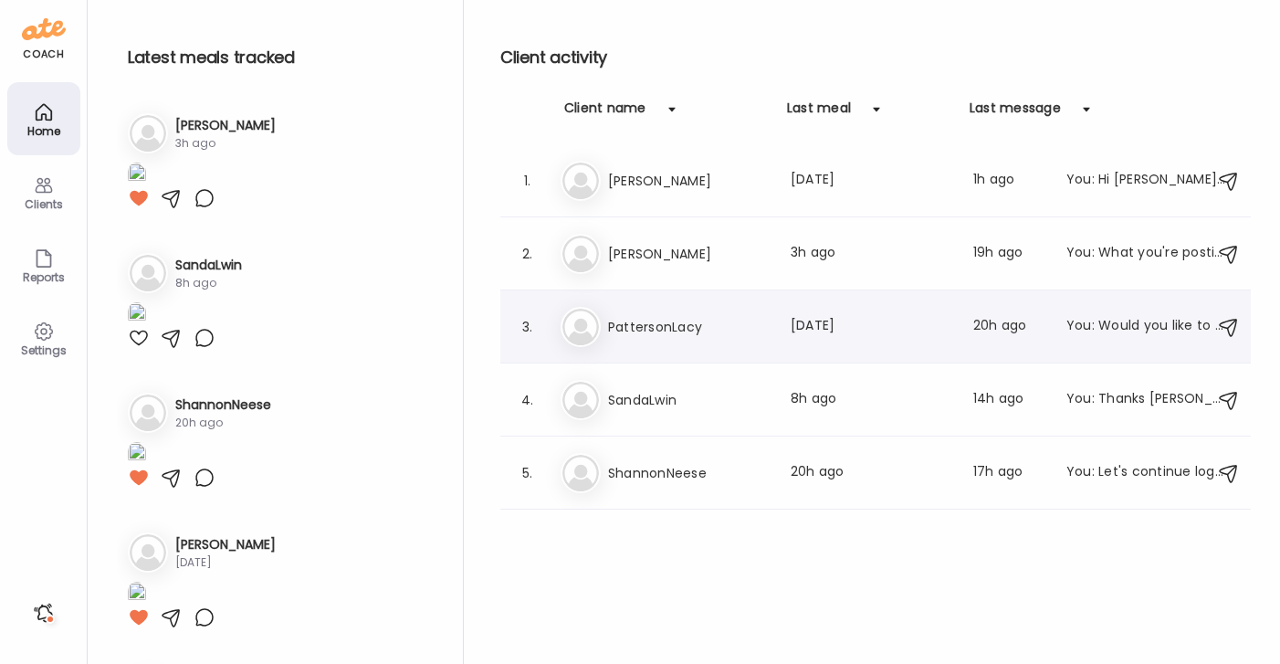
click at [701, 331] on h3 "PattersonLacy" at bounding box center [688, 327] width 161 height 22
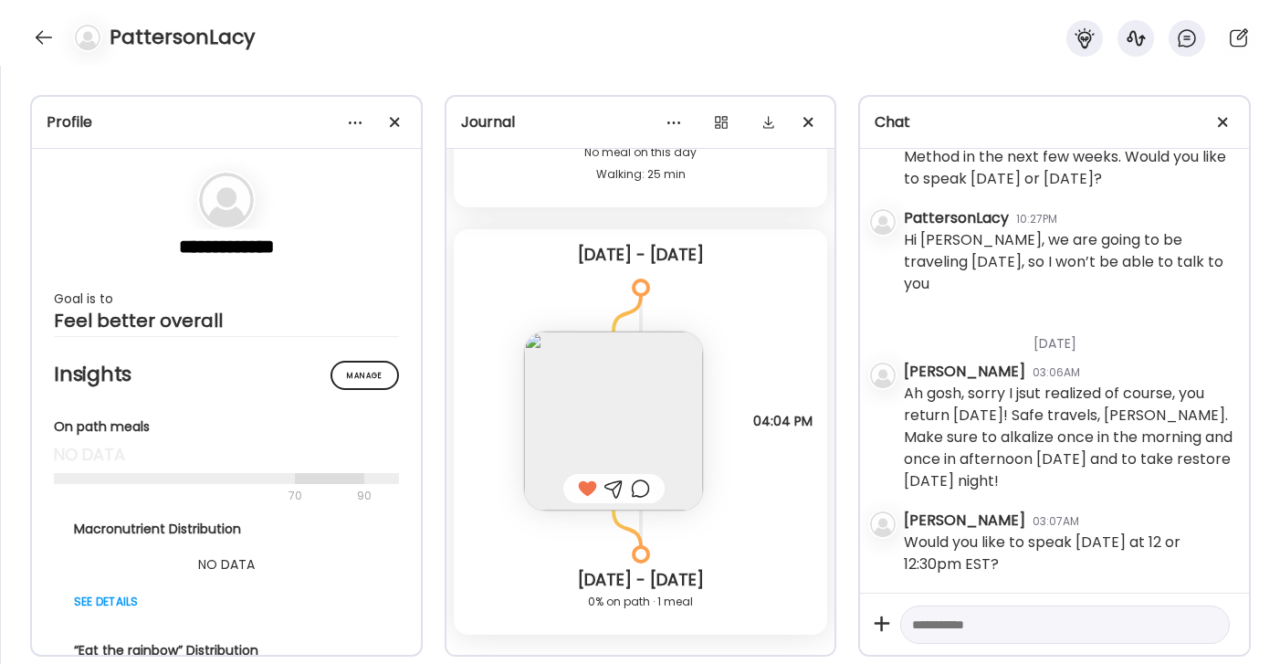
scroll to position [3939, 0]
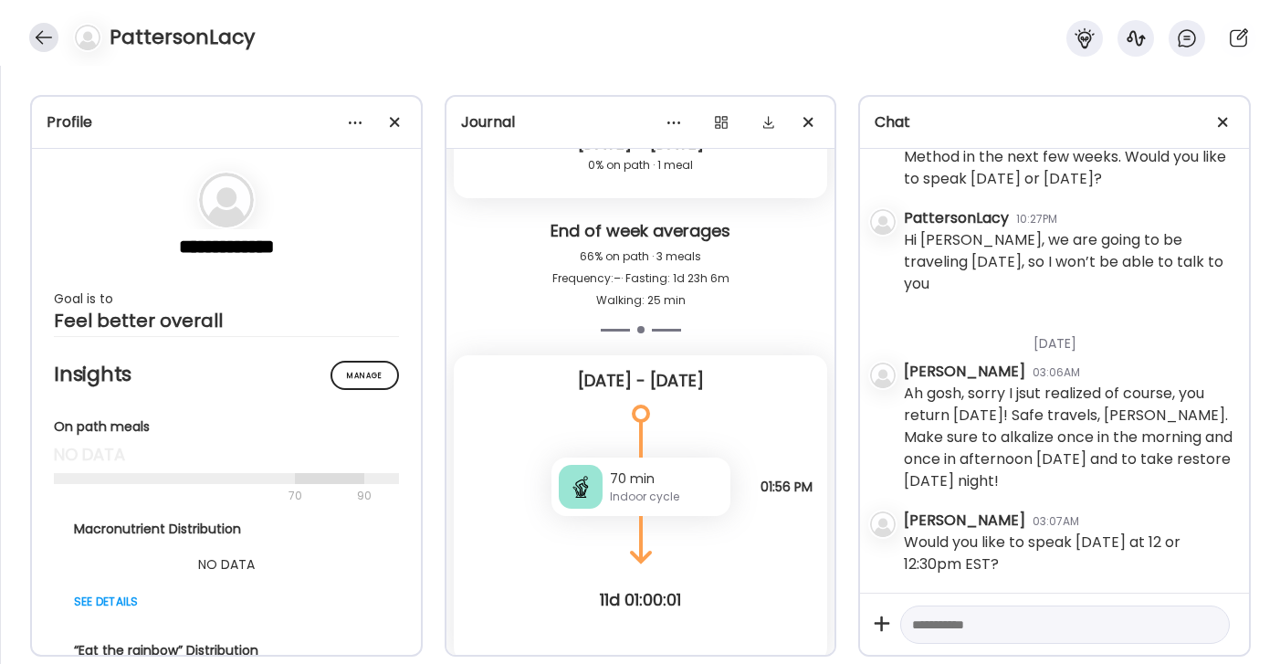
click at [42, 33] on div at bounding box center [43, 37] width 29 height 29
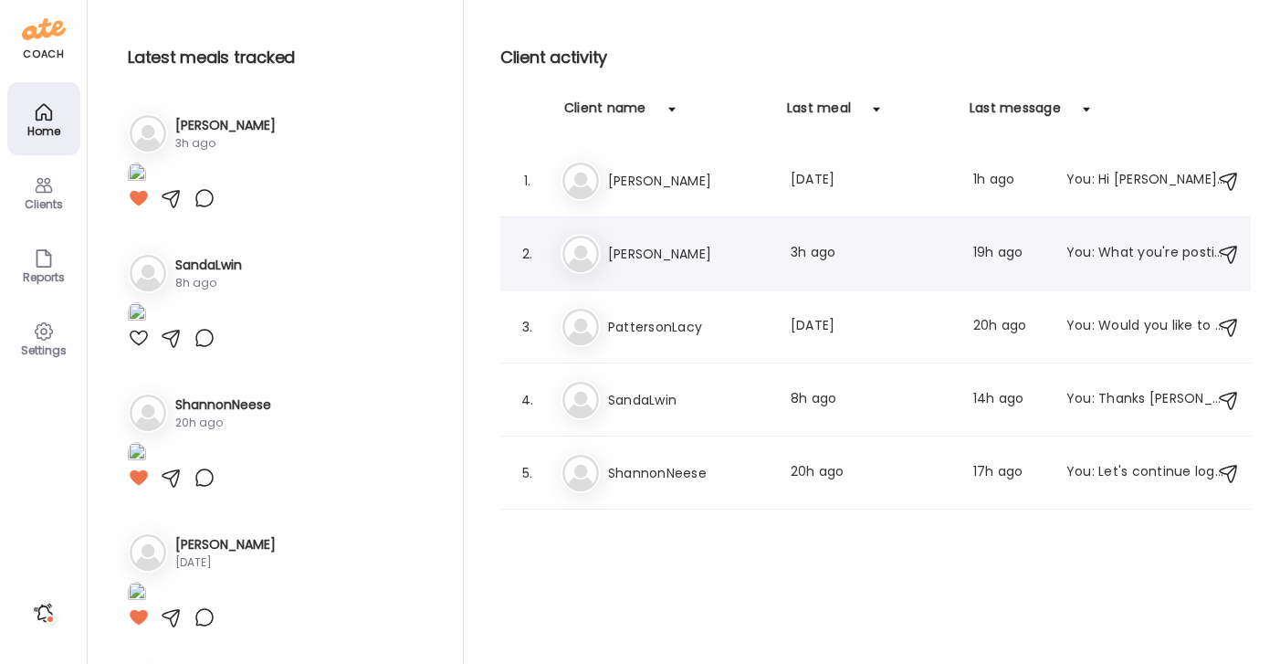
click at [679, 257] on h3 "[PERSON_NAME]" at bounding box center [688, 254] width 161 height 22
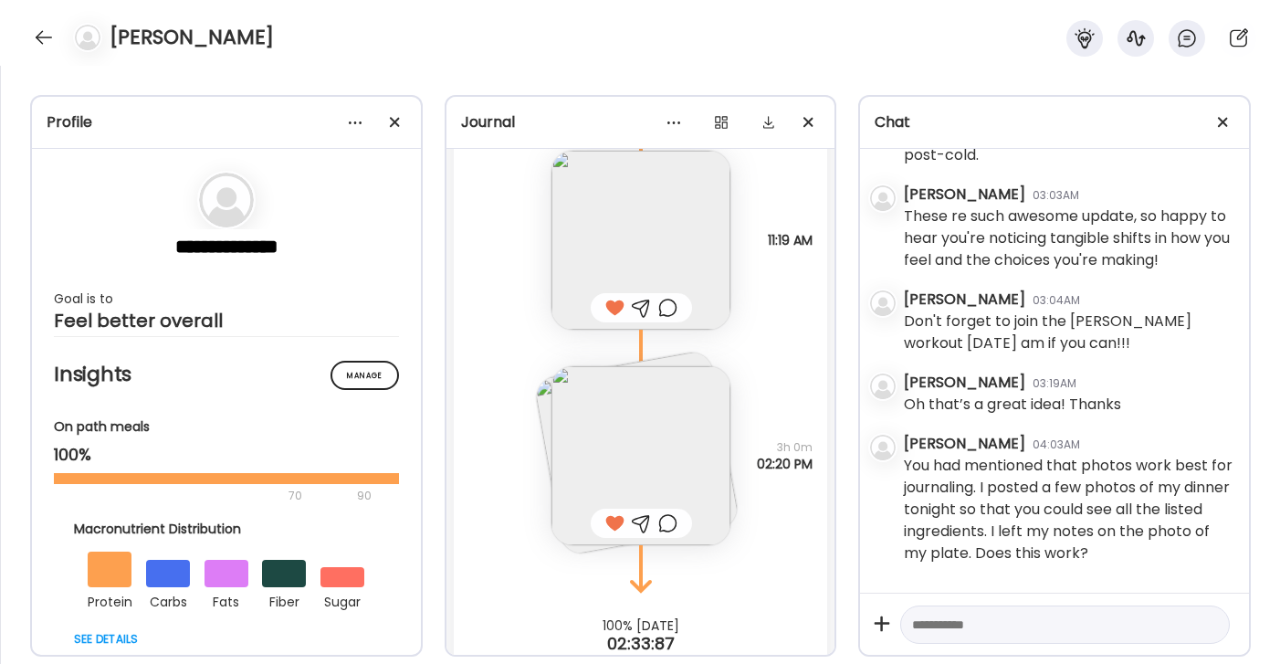
scroll to position [8383, 0]
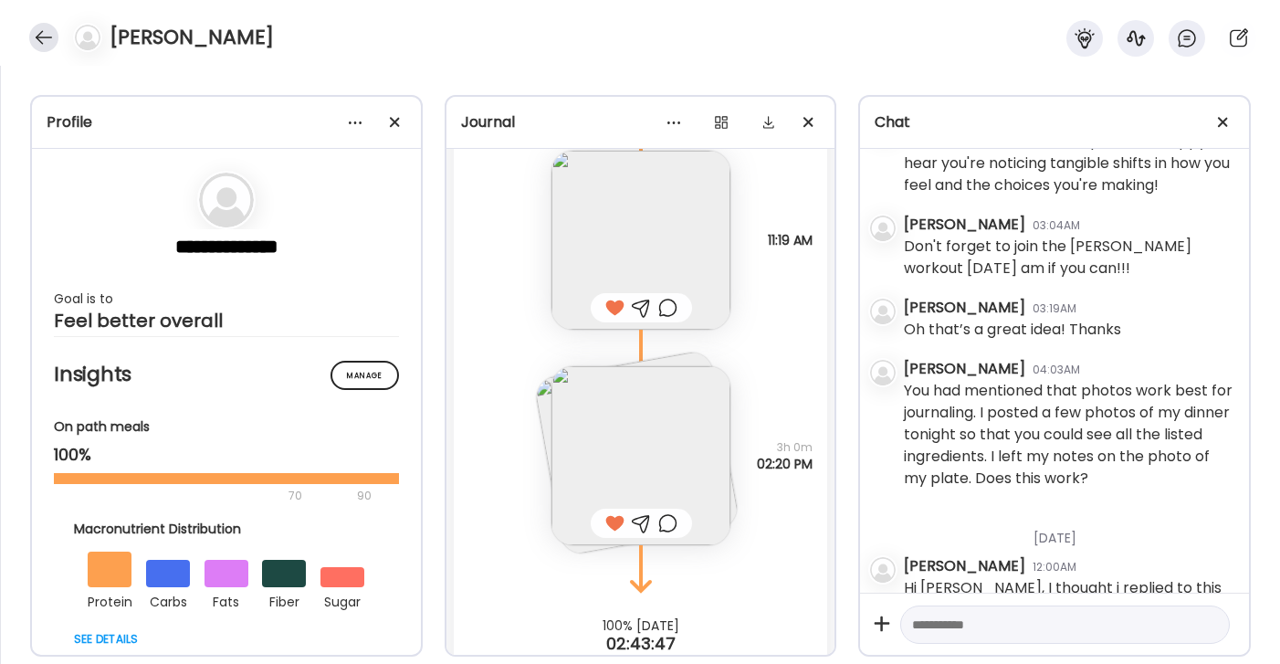
click at [39, 31] on div at bounding box center [43, 37] width 29 height 29
